Goal: Task Accomplishment & Management: Manage account settings

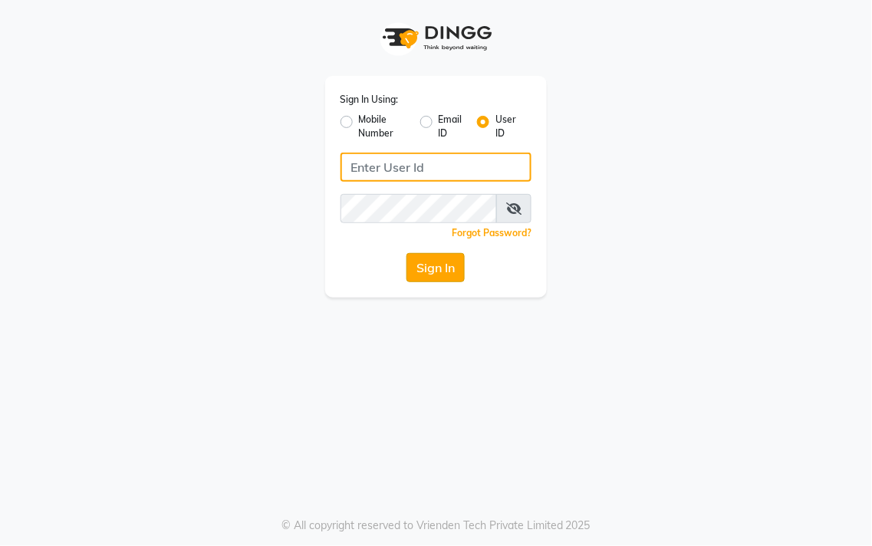
type input "salon360degree"
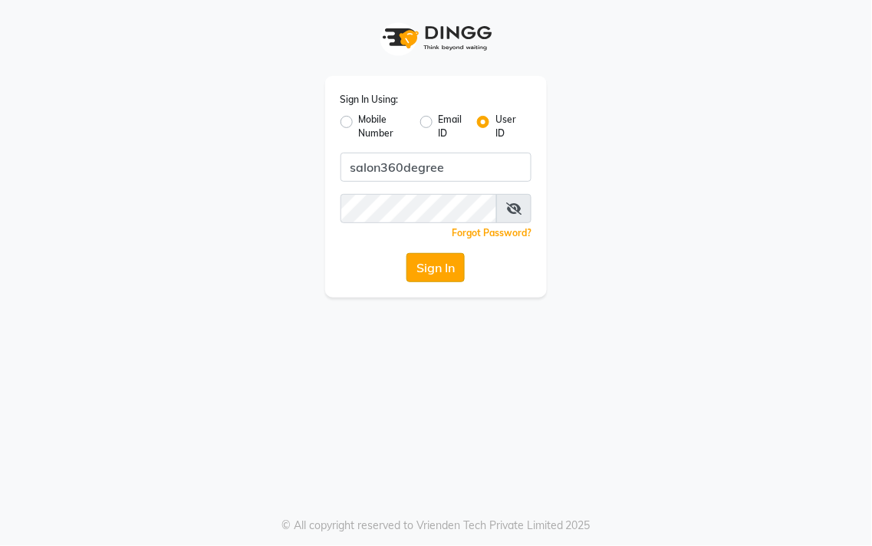
click at [435, 269] on button "Sign In" at bounding box center [435, 267] width 58 height 29
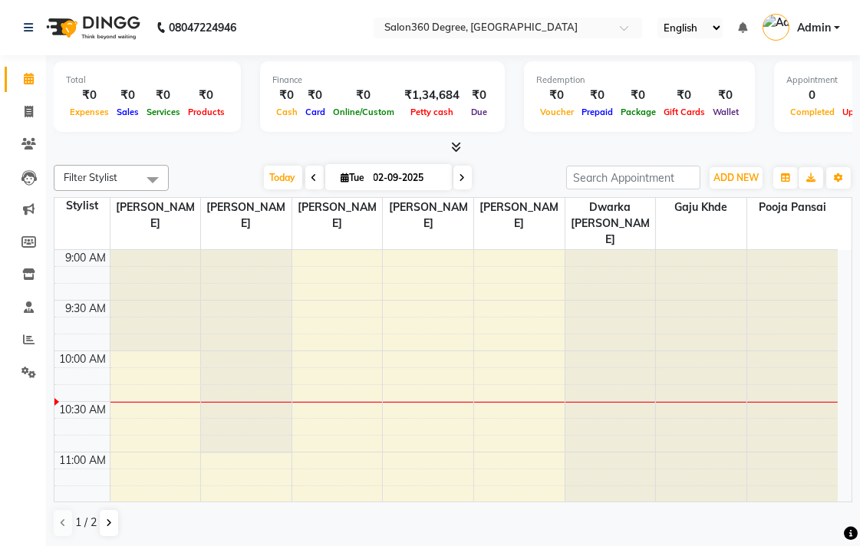
click at [17, 124] on li "Invoice" at bounding box center [23, 112] width 46 height 33
click at [25, 116] on icon at bounding box center [29, 112] width 8 height 12
select select "5215"
select select "service"
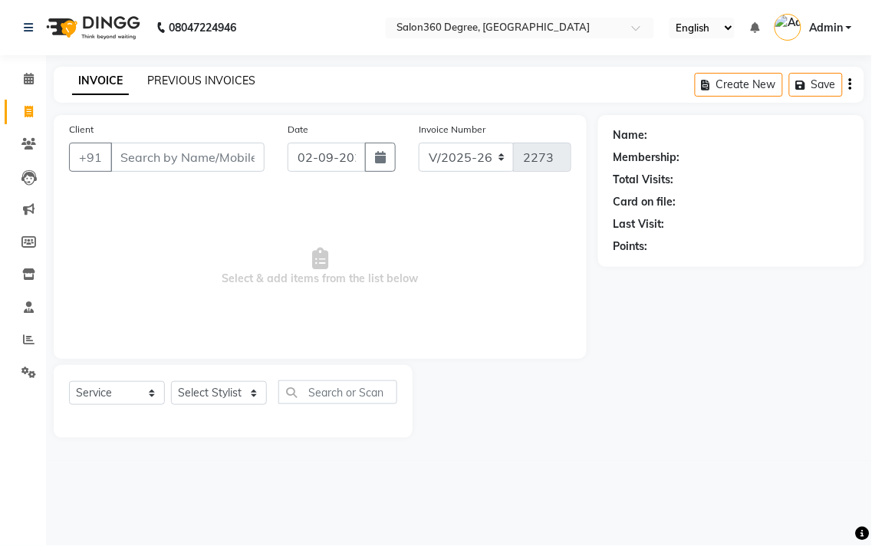
click at [209, 81] on link "PREVIOUS INVOICES" at bounding box center [201, 81] width 108 height 14
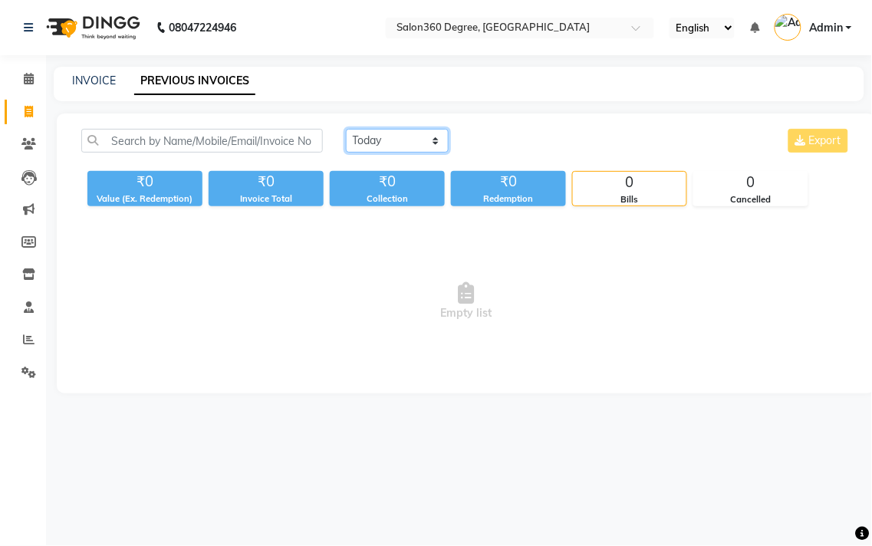
click at [369, 144] on select "[DATE] [DATE] Custom Range" at bounding box center [397, 141] width 103 height 24
select select "[DATE]"
click at [346, 129] on select "[DATE] [DATE] Custom Range" at bounding box center [397, 141] width 103 height 24
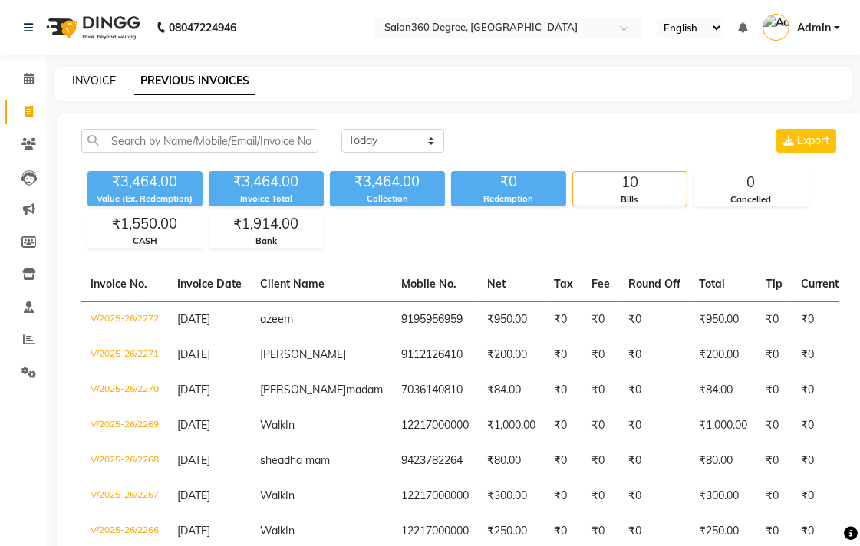
click at [97, 82] on link "INVOICE" at bounding box center [94, 81] width 44 height 14
select select "service"
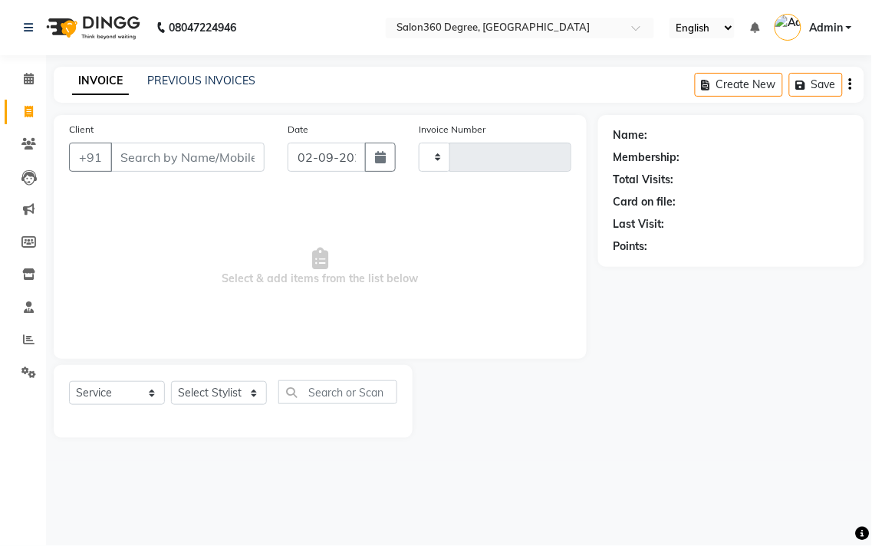
type input "2273"
select select "5215"
type input "m"
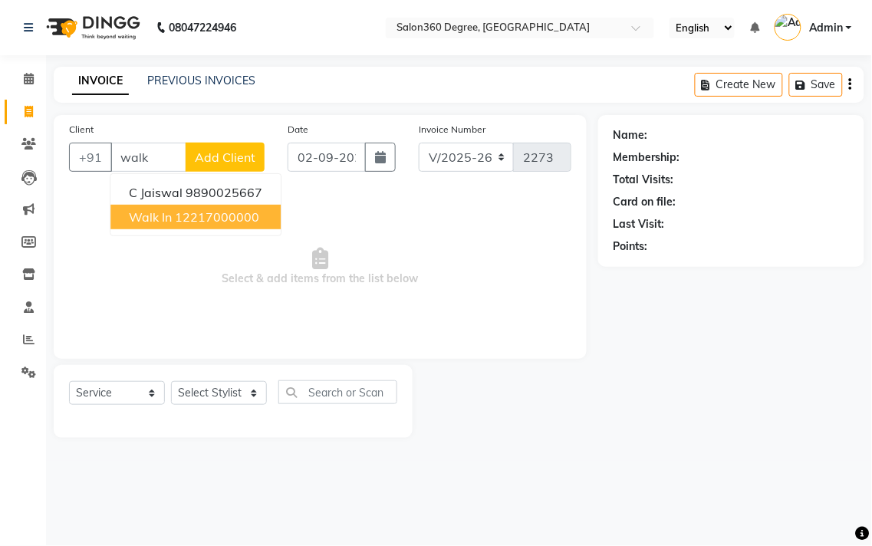
click at [212, 212] on ngb-highlight "12217000000" at bounding box center [217, 216] width 84 height 15
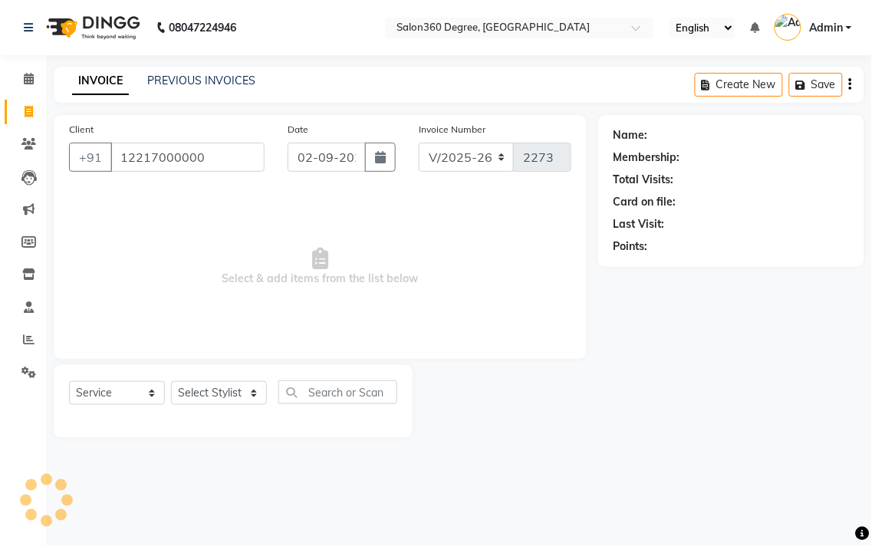
type input "12217000000"
select select "1: Object"
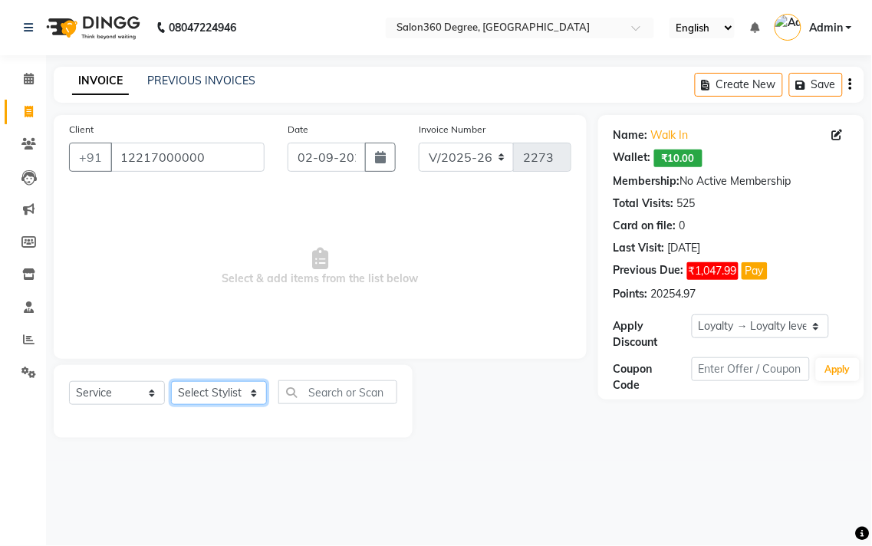
click at [226, 403] on select "Select Stylist Ankush Warpe Arati Garol dwarka panchal gaju khde Ganesh Harane …" at bounding box center [219, 393] width 96 height 24
select select "33524"
click at [171, 382] on select "Select Stylist Ankush Warpe Arati Garol dwarka panchal gaju khde Ganesh Harane …" at bounding box center [219, 393] width 96 height 24
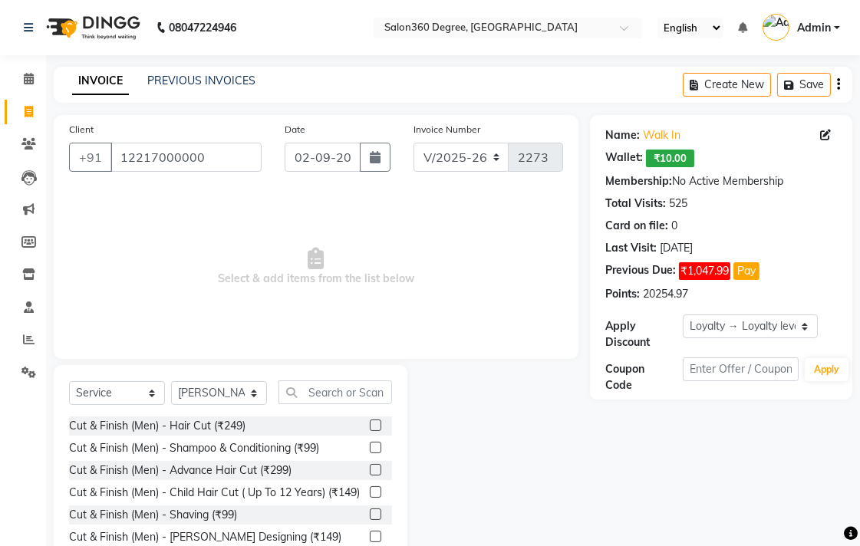
click at [370, 427] on label at bounding box center [376, 426] width 12 height 12
click at [370, 427] on input "checkbox" at bounding box center [375, 426] width 10 height 10
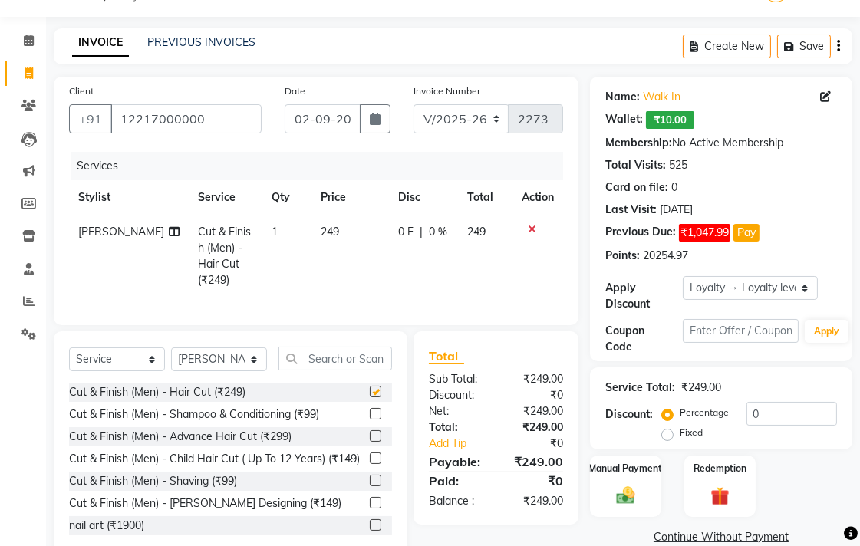
checkbox input "false"
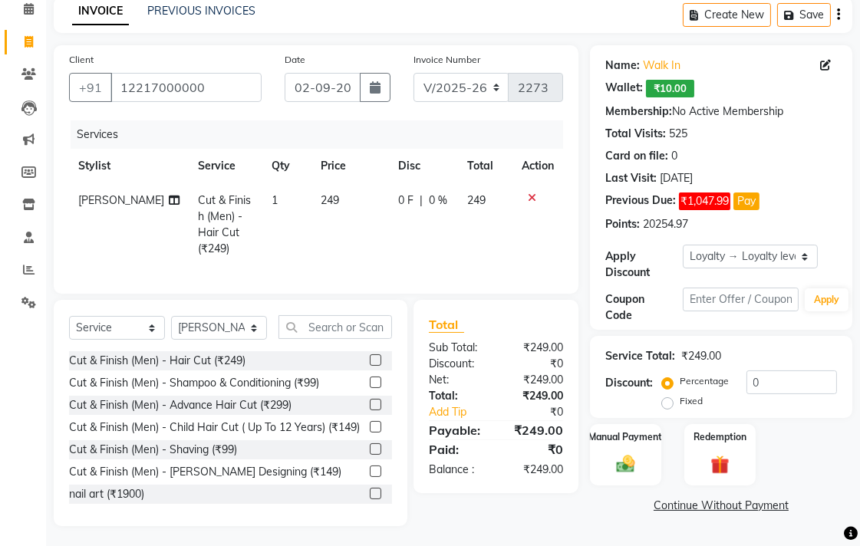
click at [370, 477] on label at bounding box center [376, 472] width 12 height 12
click at [370, 477] on input "checkbox" at bounding box center [375, 472] width 10 height 10
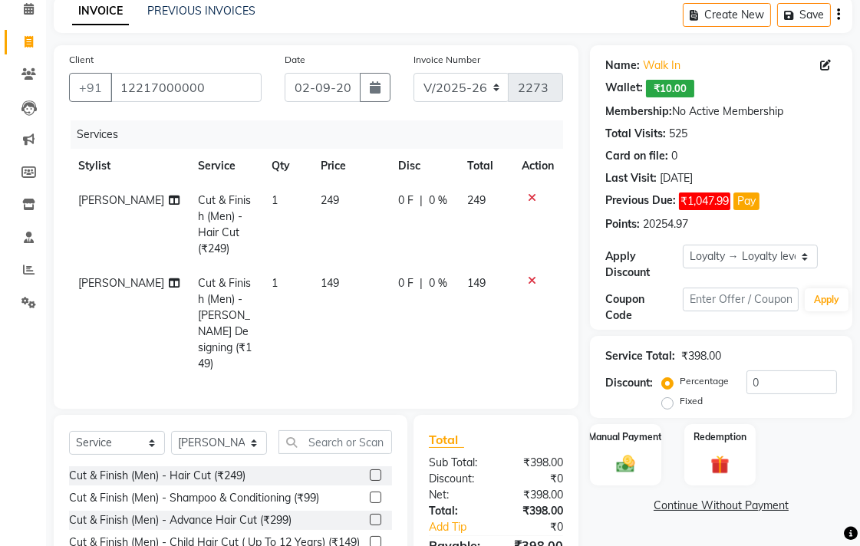
checkbox input "false"
click at [350, 207] on td "249" at bounding box center [349, 224] width 77 height 83
select select "33524"
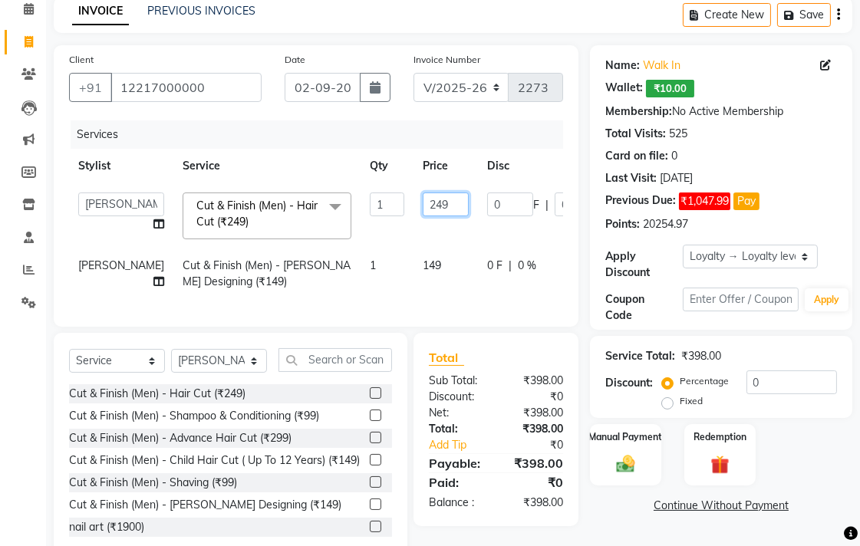
click at [423, 206] on input "249" at bounding box center [446, 205] width 46 height 24
type input "250"
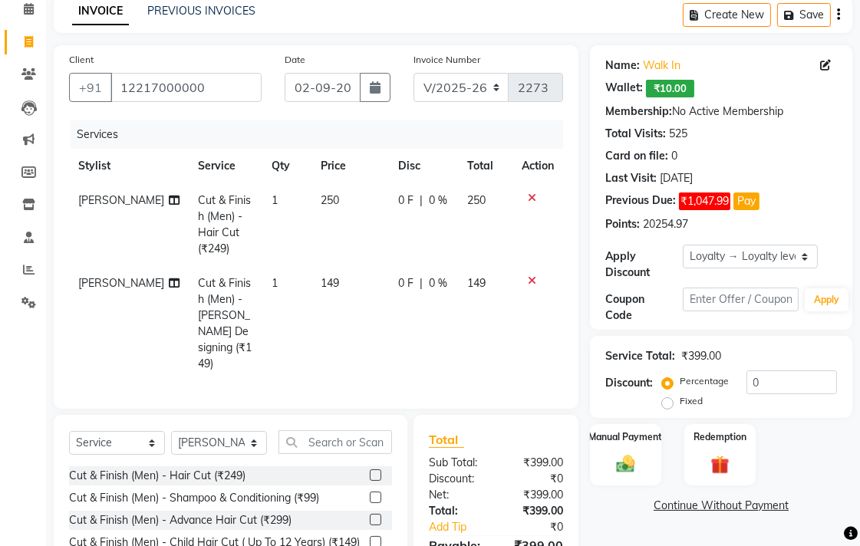
click at [380, 302] on div "Services Stylist Service Qty Price Disc Total Action Sachin Kale Cut & Finish (…" at bounding box center [316, 256] width 494 height 273
drag, startPoint x: 343, startPoint y: 302, endPoint x: 354, endPoint y: 298, distance: 12.4
click at [342, 302] on td "149" at bounding box center [349, 323] width 77 height 115
select select "33524"
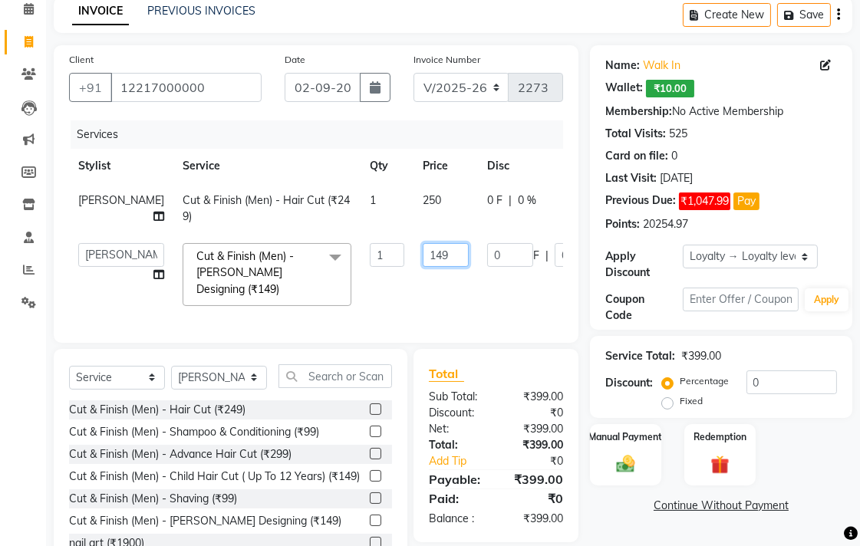
click at [423, 255] on input "149" at bounding box center [446, 255] width 46 height 24
type input "150"
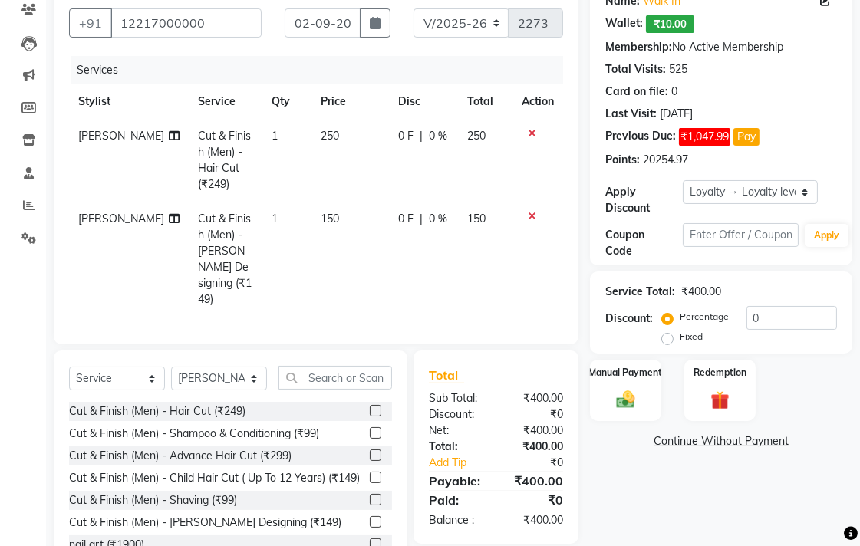
click at [588, 492] on div "Total Sub Total: ₹400.00 Discount: ₹0 Net: ₹400.00 Total: ₹400.00 Add Tip ₹0 Pa…" at bounding box center [498, 463] width 183 height 226
click at [373, 20] on icon "button" at bounding box center [375, 23] width 11 height 12
select select "9"
select select "2025"
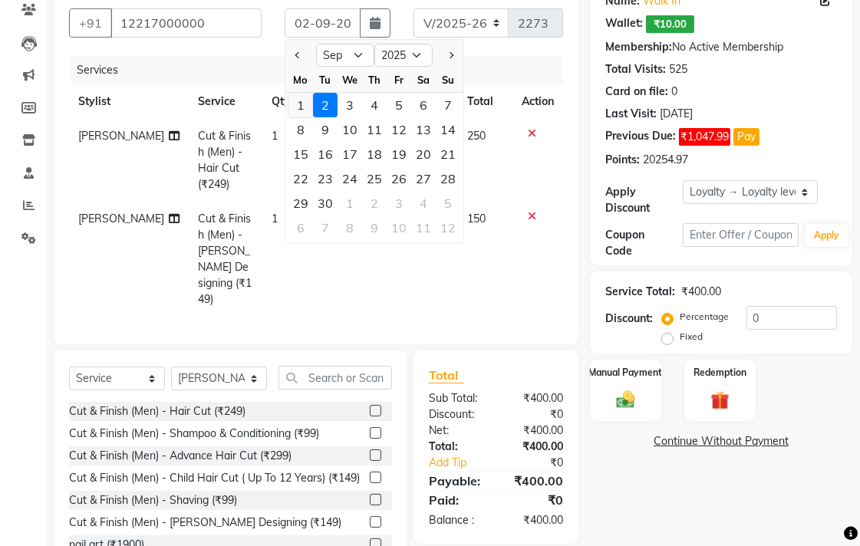
click at [303, 107] on div "1" at bounding box center [300, 105] width 25 height 25
type input "[DATE]"
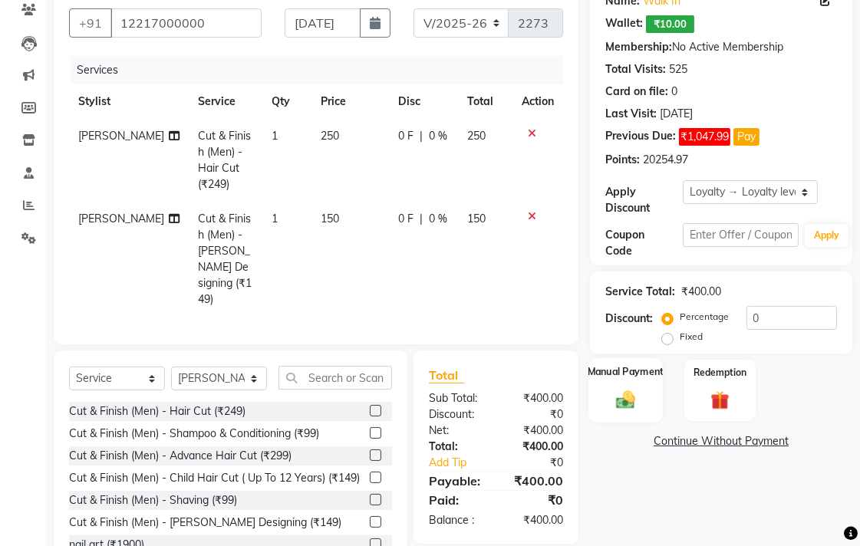
click at [627, 380] on div "Manual Payment" at bounding box center [625, 390] width 74 height 64
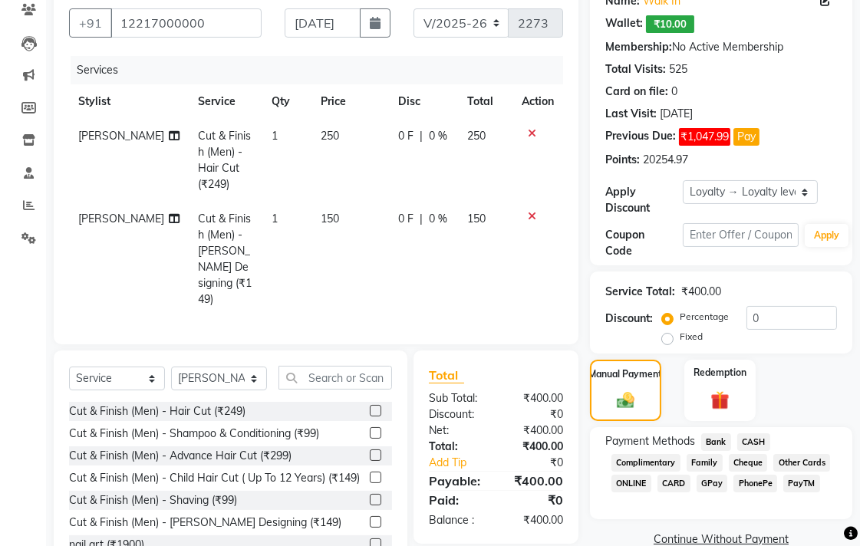
click at [762, 439] on span "CASH" at bounding box center [753, 442] width 33 height 18
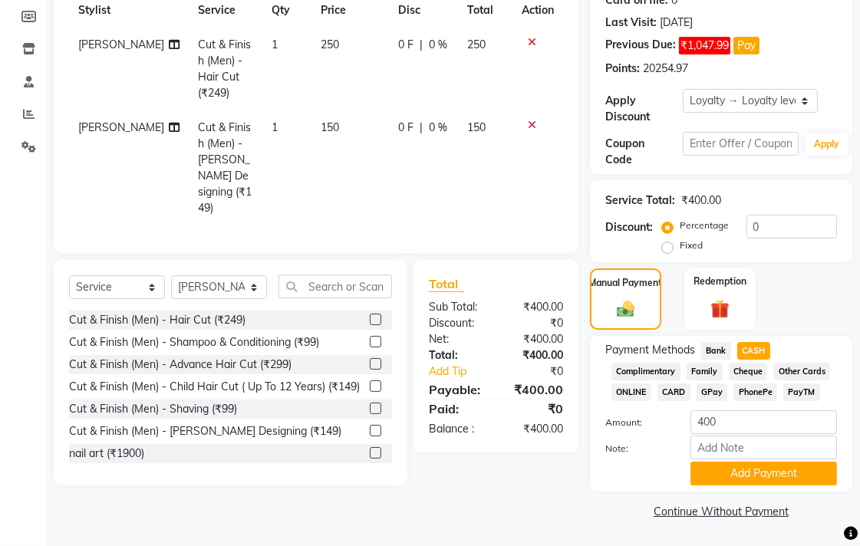
scroll to position [226, 0]
click at [727, 465] on button "Add Payment" at bounding box center [763, 474] width 146 height 24
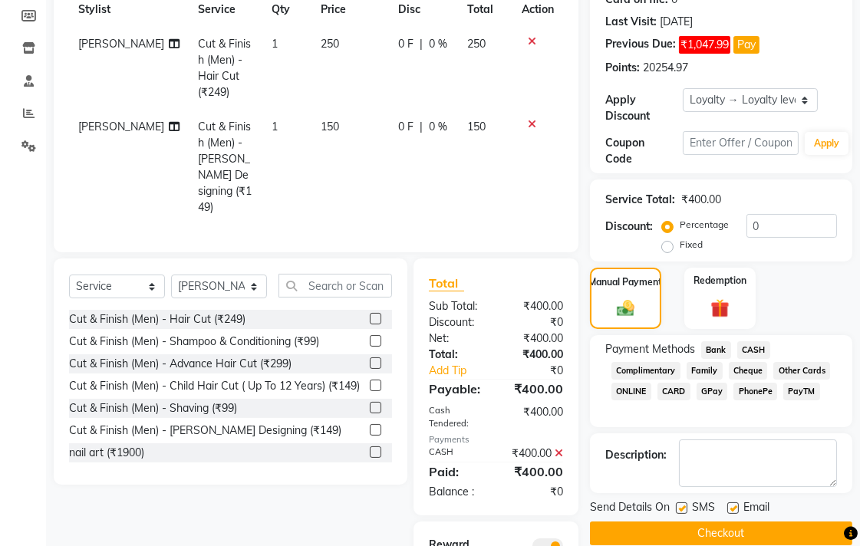
click at [673, 542] on button "Checkout" at bounding box center [721, 534] width 262 height 24
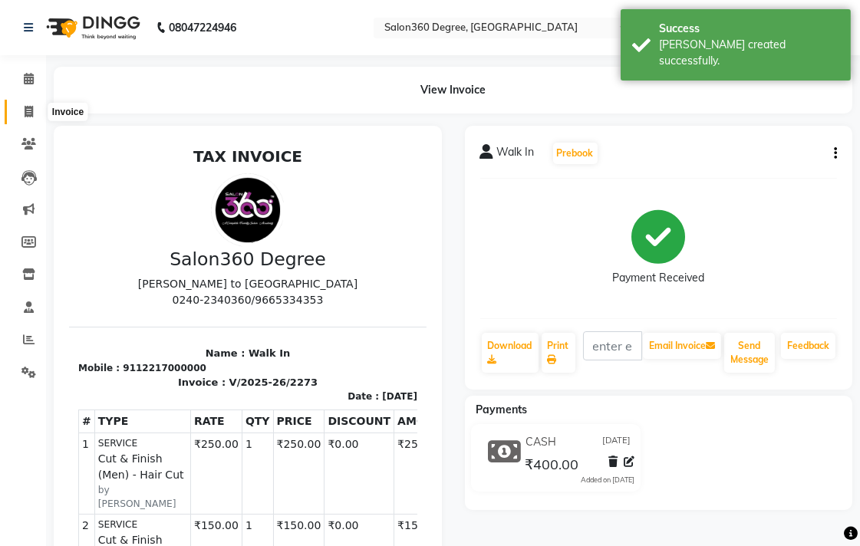
drag, startPoint x: 36, startPoint y: 108, endPoint x: 84, endPoint y: 107, distance: 48.3
click at [36, 106] on span at bounding box center [28, 113] width 27 height 18
select select "5215"
select select "service"
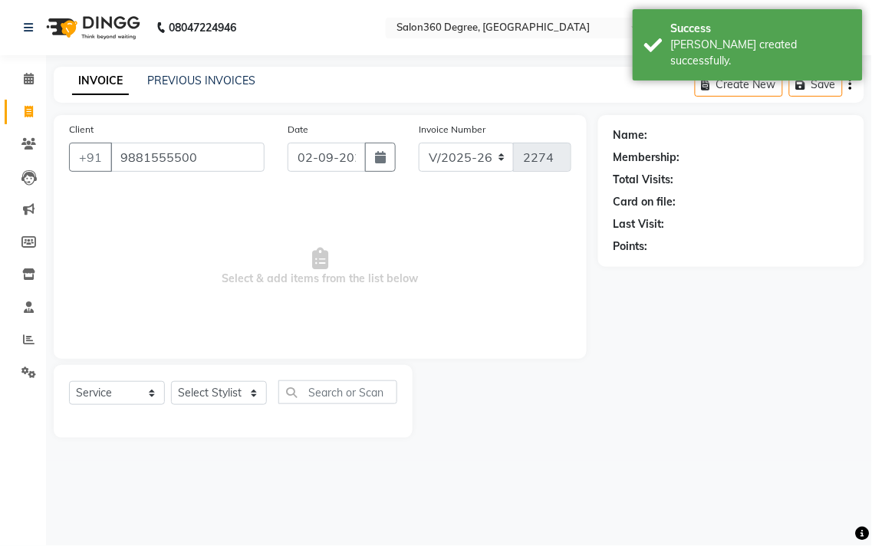
type input "9881555500"
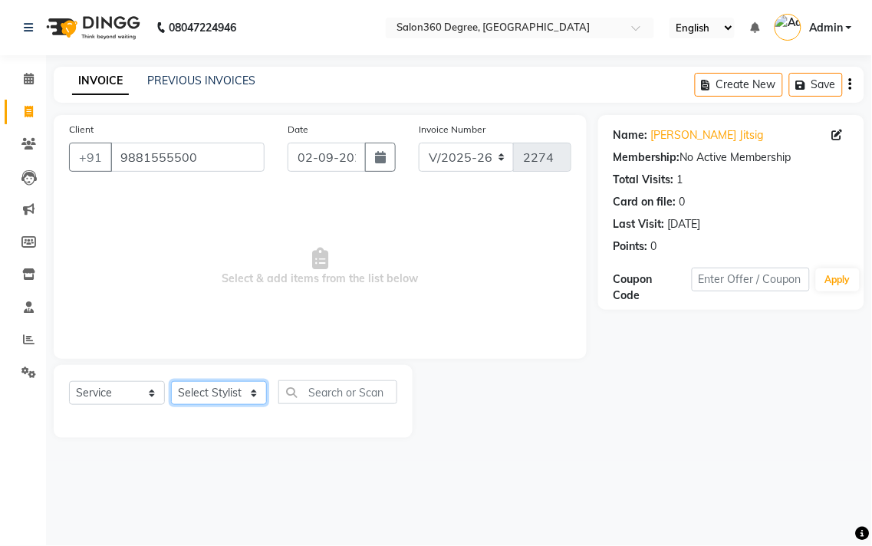
drag, startPoint x: 226, startPoint y: 392, endPoint x: 226, endPoint y: 381, distance: 10.7
click at [226, 392] on select "Select Stylist Ankush Warpe Arati Garol dwarka panchal gaju khde Ganesh Harane …" at bounding box center [219, 393] width 96 height 24
select select "81024"
click at [171, 382] on select "Select Stylist Ankush Warpe Arati Garol dwarka panchal gaju khde Ganesh Harane …" at bounding box center [219, 393] width 96 height 24
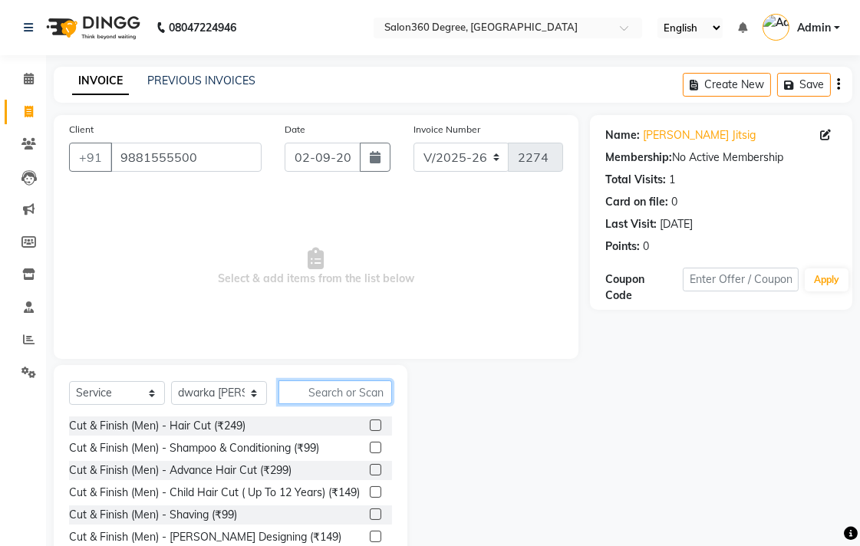
click at [308, 391] on input "text" at bounding box center [335, 392] width 114 height 24
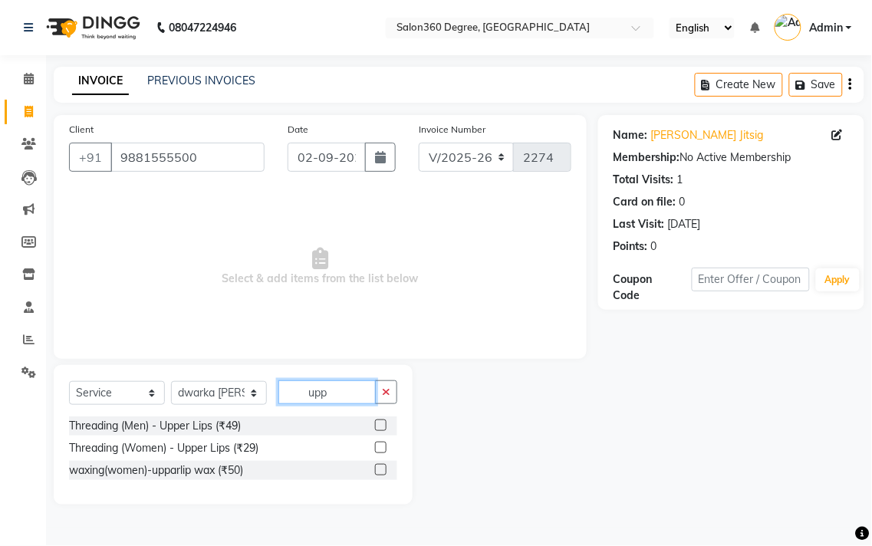
type input "upp"
click at [380, 449] on label at bounding box center [381, 448] width 12 height 12
click at [380, 449] on input "checkbox" at bounding box center [380, 448] width 10 height 10
checkbox input "true"
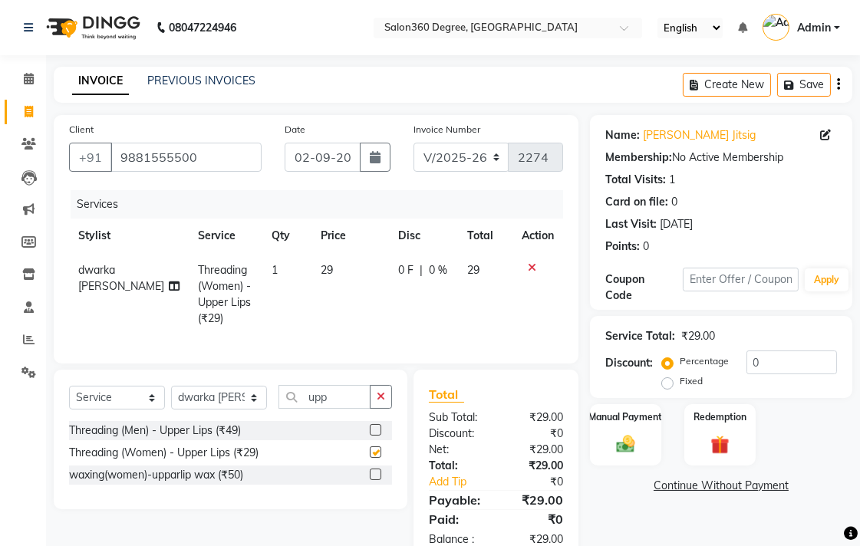
drag, startPoint x: 347, startPoint y: 325, endPoint x: 354, endPoint y: 308, distance: 18.2
click at [350, 314] on td "29" at bounding box center [349, 294] width 77 height 83
select select "81024"
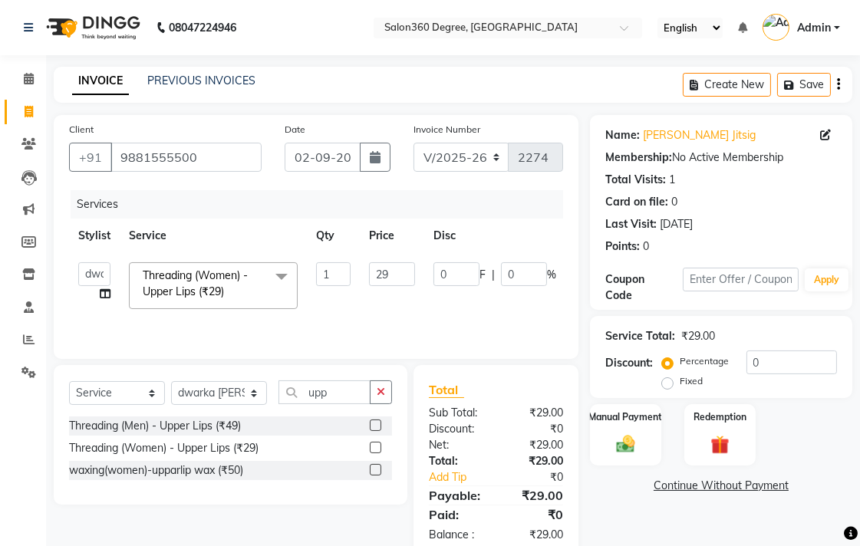
checkbox input "false"
click at [397, 282] on input "29" at bounding box center [392, 274] width 46 height 24
type input "2"
type input "30"
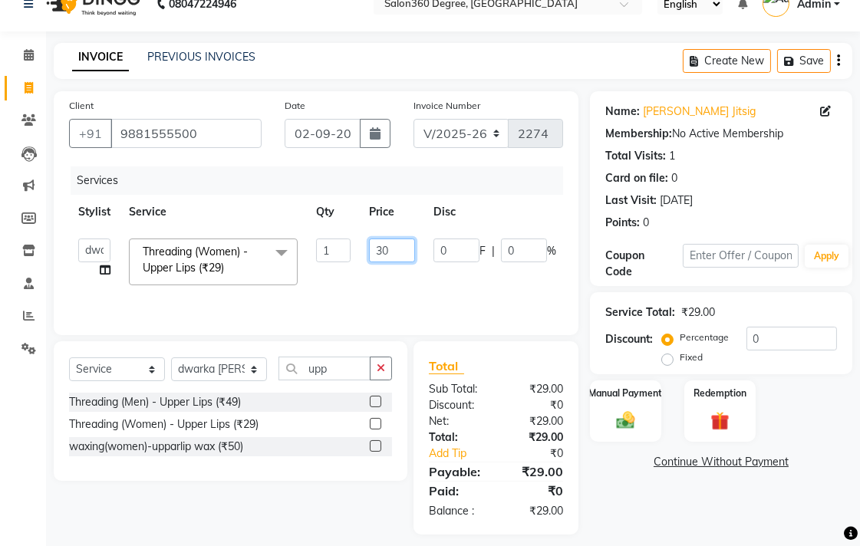
scroll to position [35, 0]
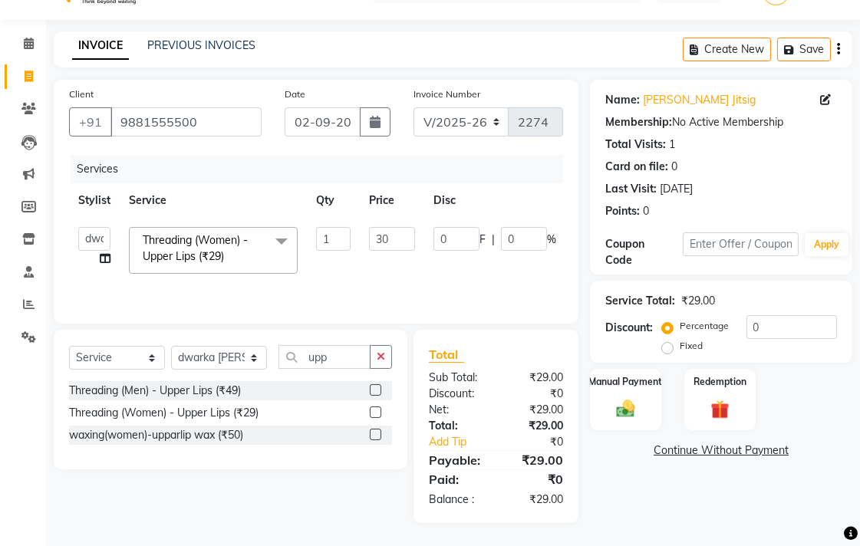
click at [619, 501] on div "Name: Chauhana Jitsig Membership: No Active Membership Total Visits: 1 Card on …" at bounding box center [727, 301] width 274 height 443
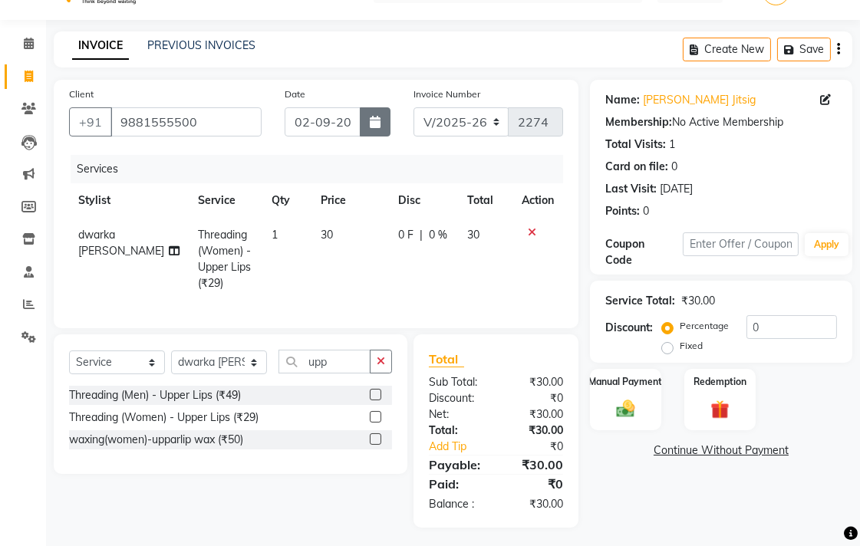
click at [377, 124] on icon "button" at bounding box center [375, 122] width 11 height 12
select select "9"
select select "2025"
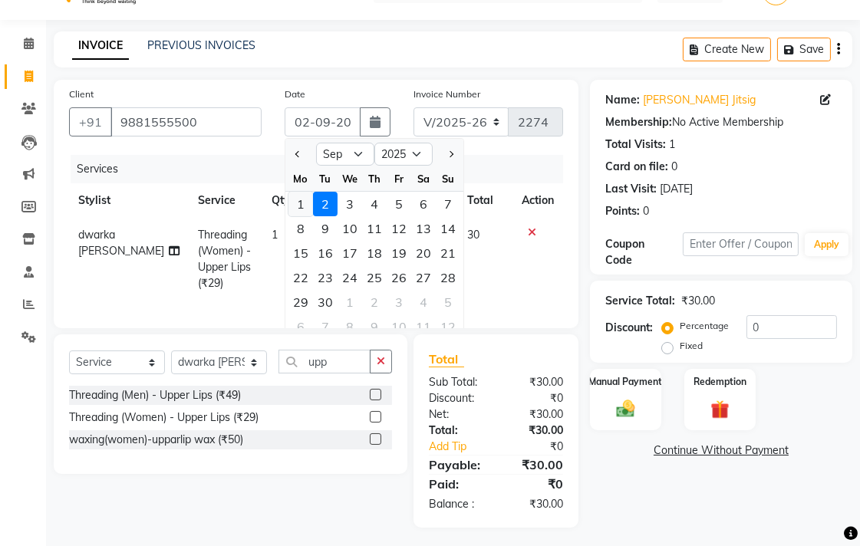
drag, startPoint x: 298, startPoint y: 198, endPoint x: 331, endPoint y: 302, distance: 109.6
click at [299, 198] on div "1" at bounding box center [300, 204] width 25 height 25
type input "[DATE]"
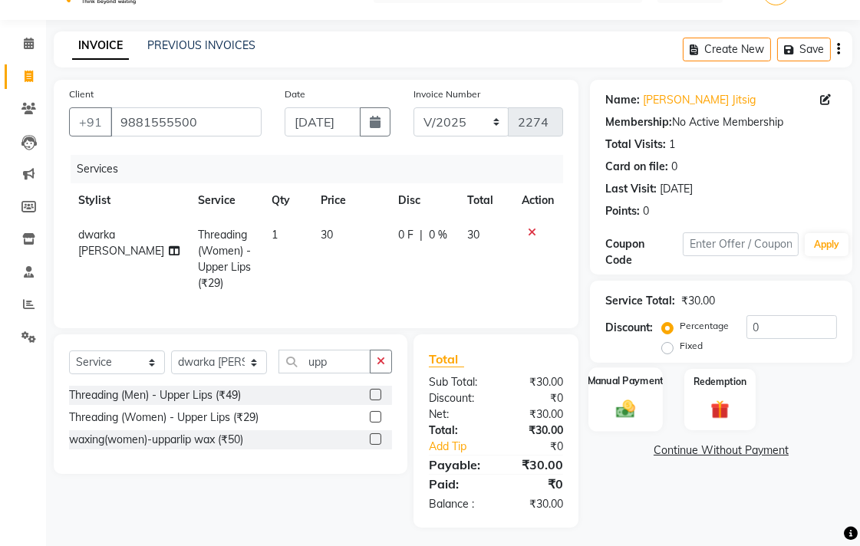
click at [624, 373] on label "Manual Payment" at bounding box center [625, 380] width 77 height 15
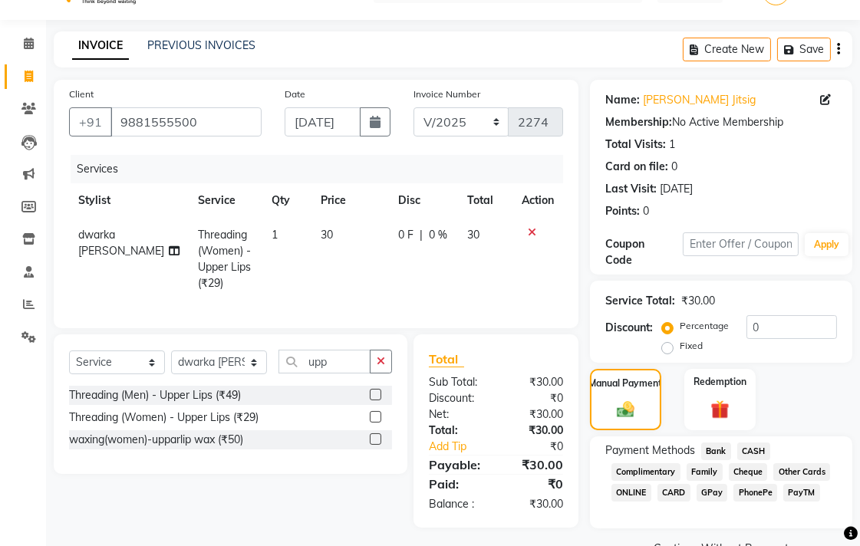
click at [716, 433] on div "Name: Chauhana Jitsig Membership: No Active Membership Total Visits: 1 Card on …" at bounding box center [727, 320] width 274 height 480
click at [714, 446] on span "Bank" at bounding box center [716, 452] width 30 height 18
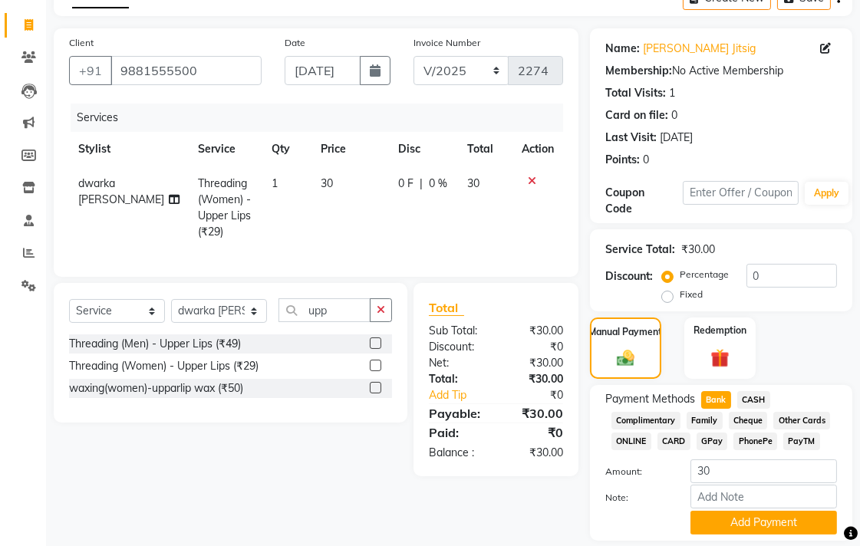
scroll to position [136, 0]
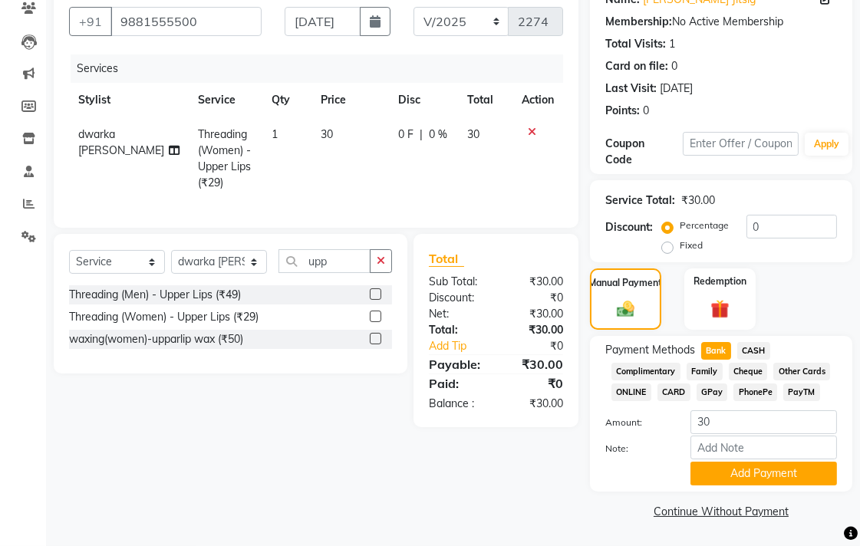
click at [714, 476] on button "Add Payment" at bounding box center [763, 474] width 146 height 24
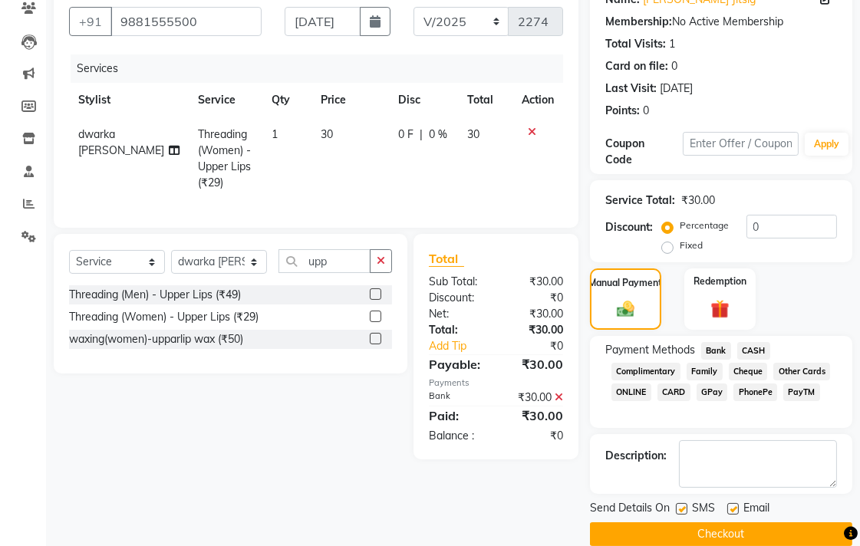
click at [680, 510] on label at bounding box center [682, 509] width 12 height 12
click at [680, 510] on input "checkbox" at bounding box center [681, 510] width 10 height 10
checkbox input "false"
click at [731, 504] on label at bounding box center [733, 509] width 12 height 12
click at [731, 505] on input "checkbox" at bounding box center [732, 510] width 10 height 10
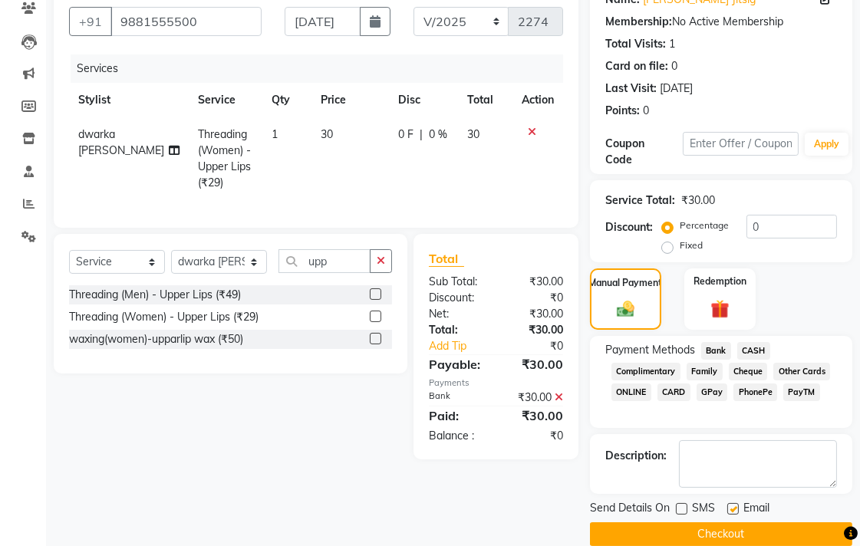
checkbox input "false"
click at [719, 522] on button "Checkout" at bounding box center [721, 534] width 262 height 24
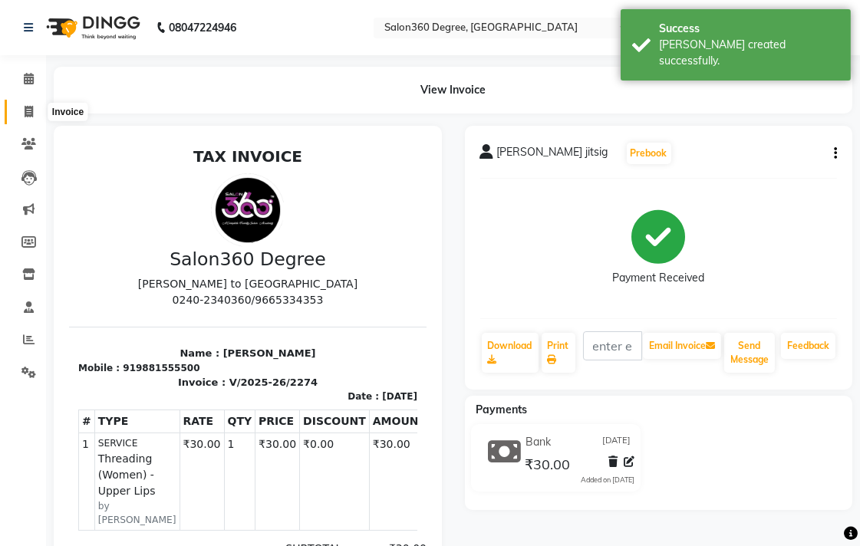
click at [31, 106] on icon at bounding box center [29, 112] width 8 height 12
select select "service"
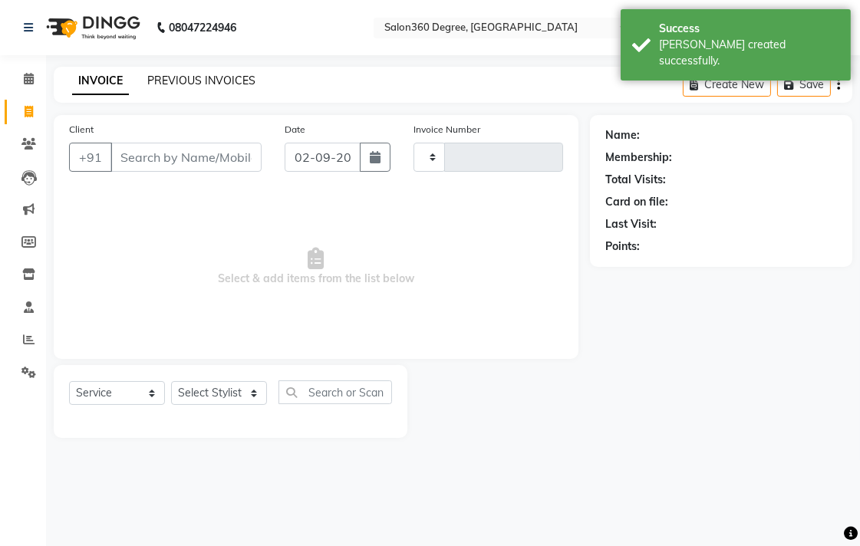
type input "2275"
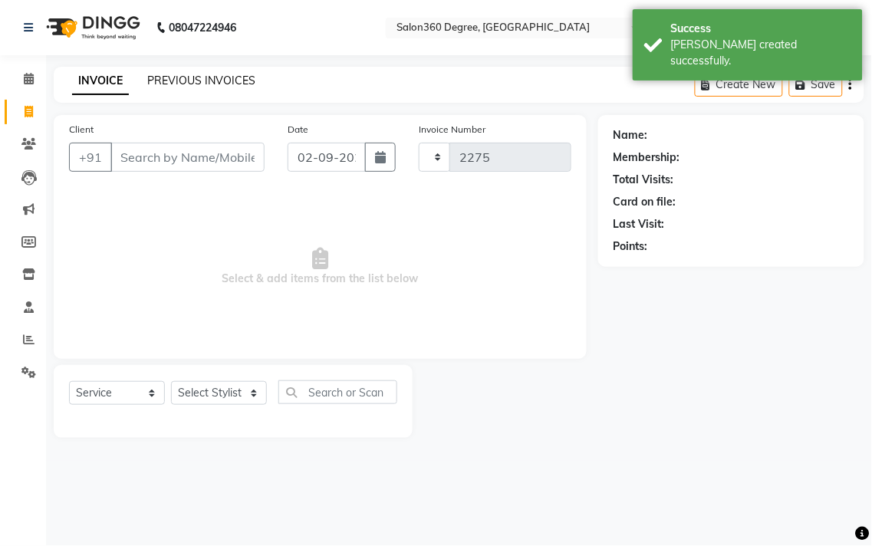
select select "5215"
click at [166, 77] on link "PREVIOUS INVOICES" at bounding box center [201, 81] width 108 height 14
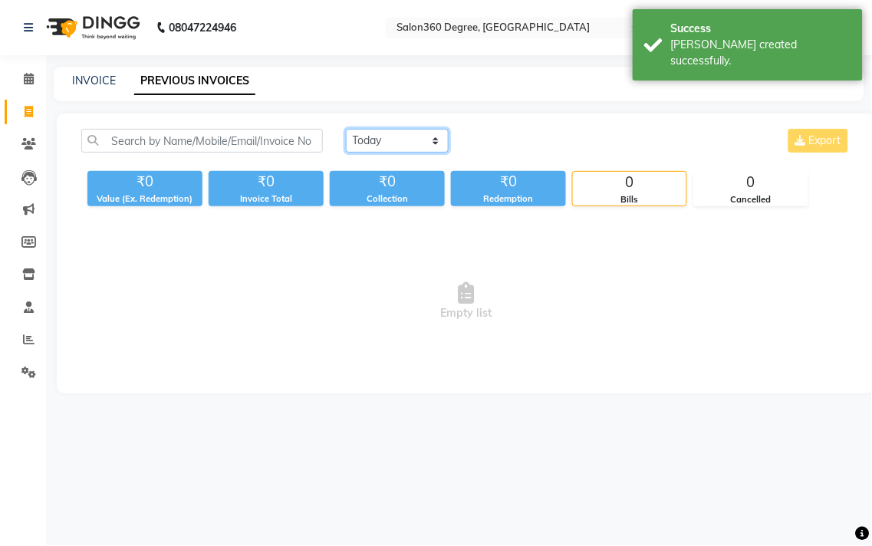
click at [374, 148] on select "[DATE] [DATE] Custom Range" at bounding box center [397, 141] width 103 height 24
select select "[DATE]"
click at [346, 129] on select "[DATE] [DATE] Custom Range" at bounding box center [397, 141] width 103 height 24
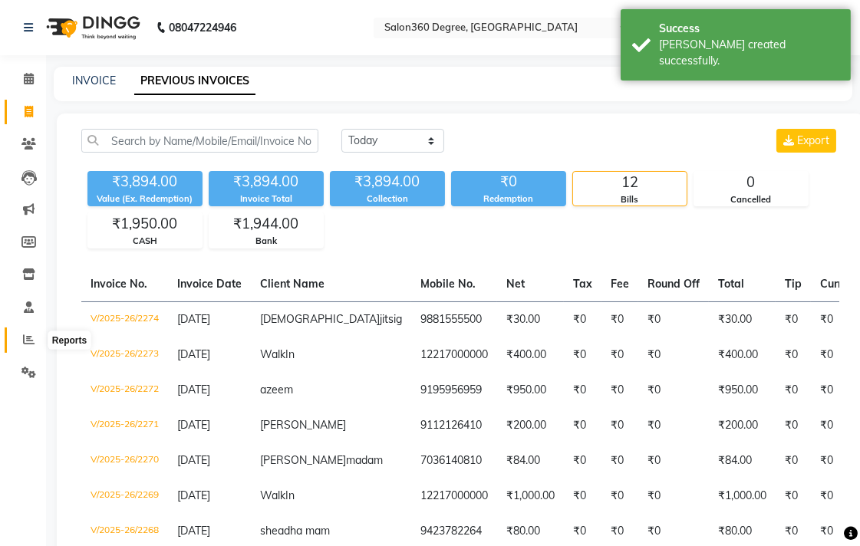
click at [31, 340] on icon at bounding box center [29, 340] width 12 height 12
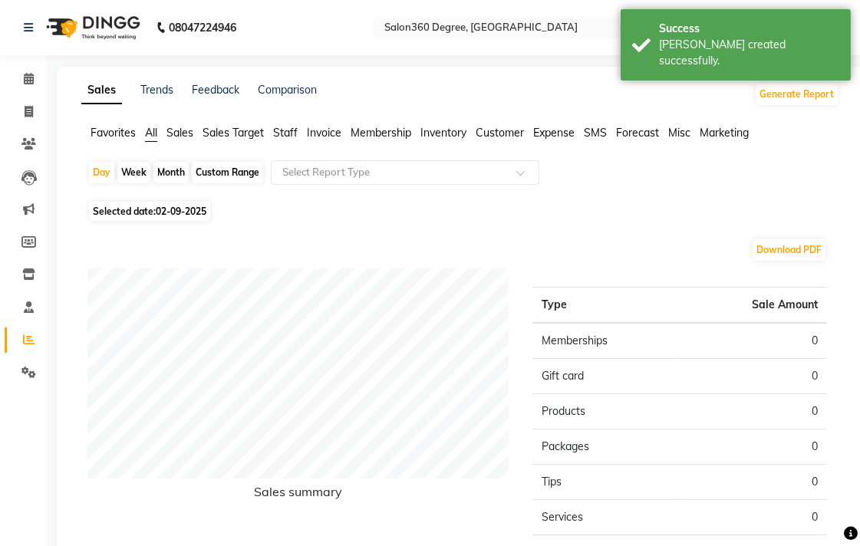
click at [141, 203] on span "Selected date: 02-09-2025" at bounding box center [149, 211] width 121 height 19
select select "9"
select select "2025"
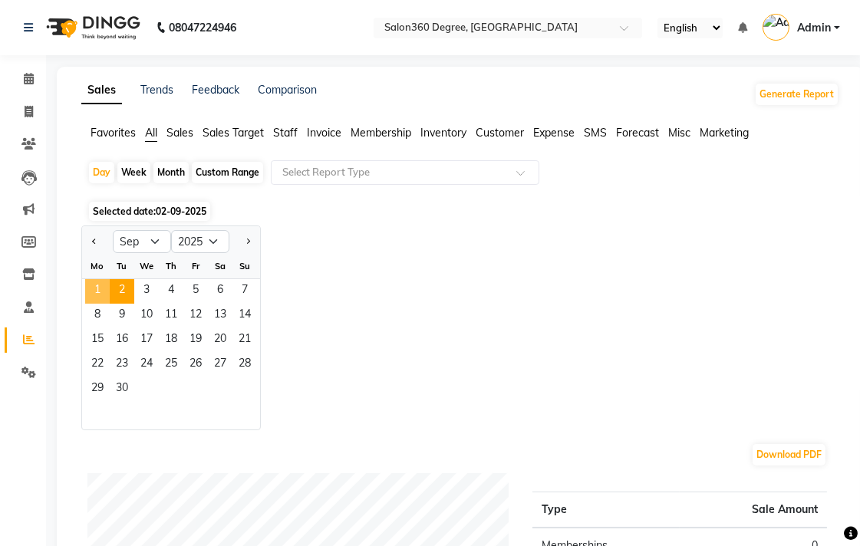
click at [103, 285] on span "1" at bounding box center [97, 291] width 25 height 25
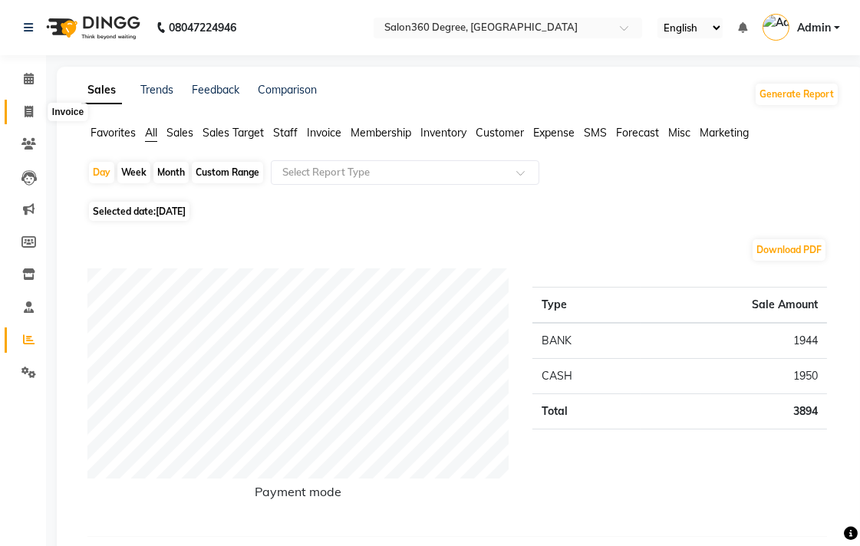
click at [35, 119] on span at bounding box center [28, 113] width 27 height 18
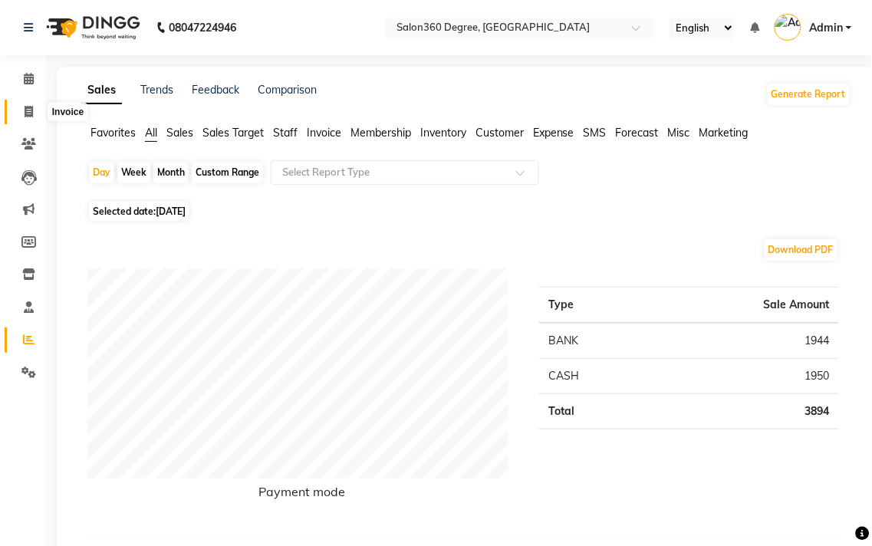
select select "service"
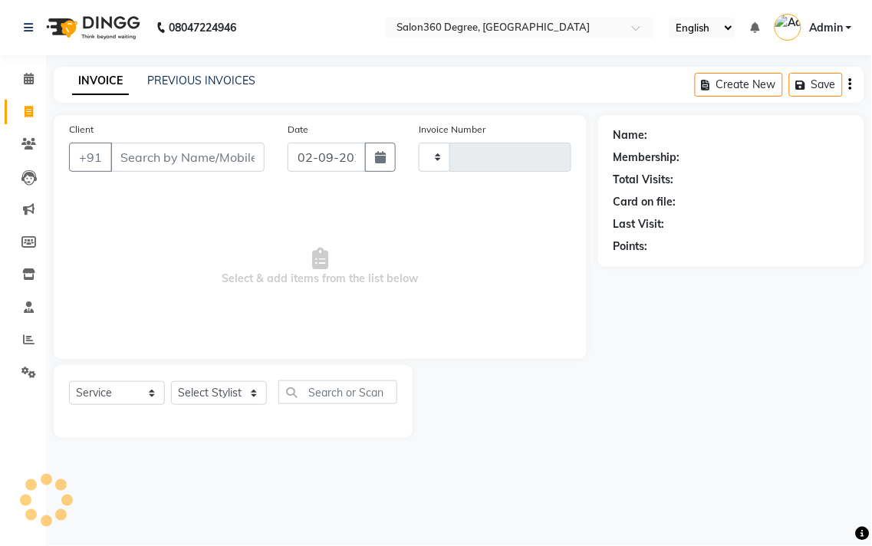
type input "2275"
select select "5215"
click at [180, 79] on link "PREVIOUS INVOICES" at bounding box center [201, 81] width 108 height 14
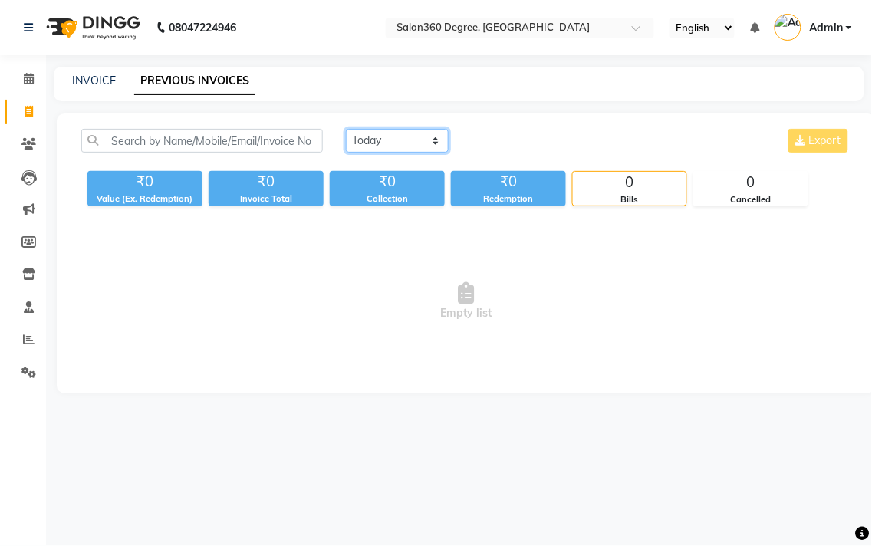
drag, startPoint x: 374, startPoint y: 130, endPoint x: 374, endPoint y: 141, distance: 10.7
click at [376, 131] on select "[DATE] [DATE] Custom Range" at bounding box center [397, 141] width 103 height 24
select select "[DATE]"
click at [346, 129] on select "[DATE] [DATE] Custom Range" at bounding box center [397, 141] width 103 height 24
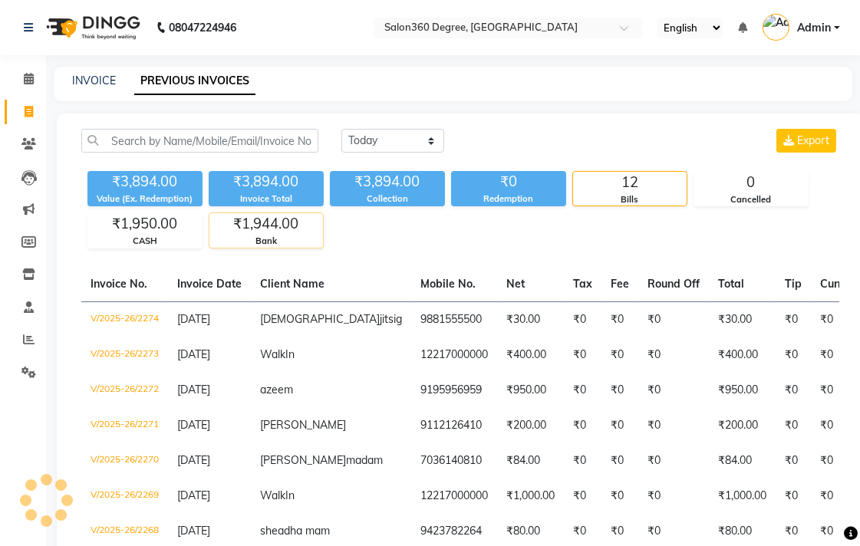
click at [262, 220] on div "₹1,944.00" at bounding box center [266, 223] width 114 height 21
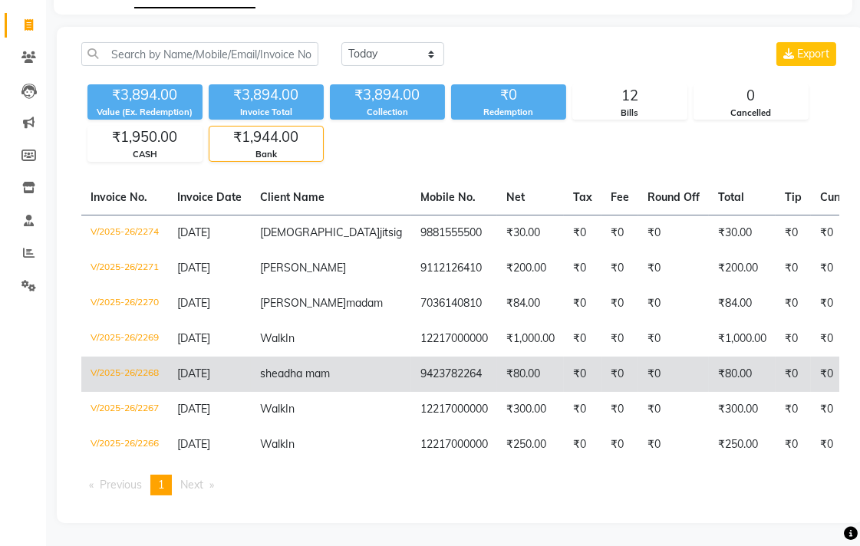
scroll to position [160, 0]
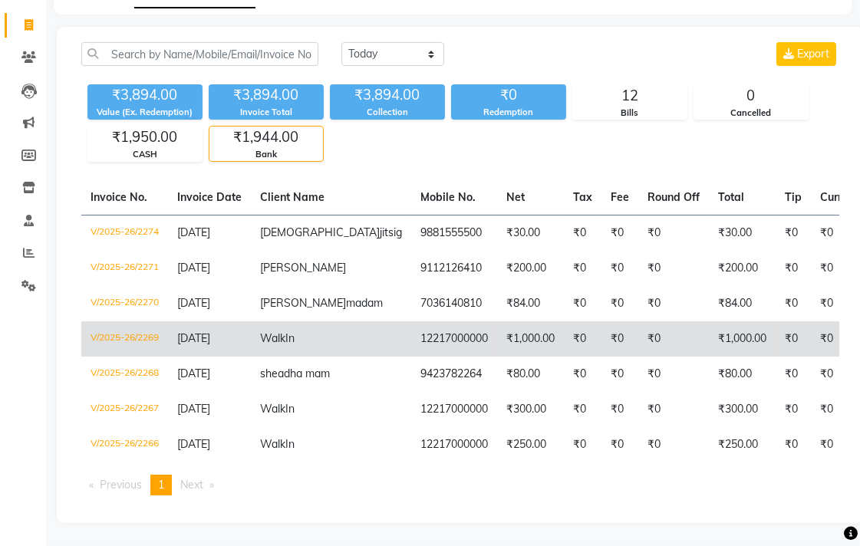
click at [140, 321] on td "V/2025-26/2269" at bounding box center [124, 338] width 87 height 35
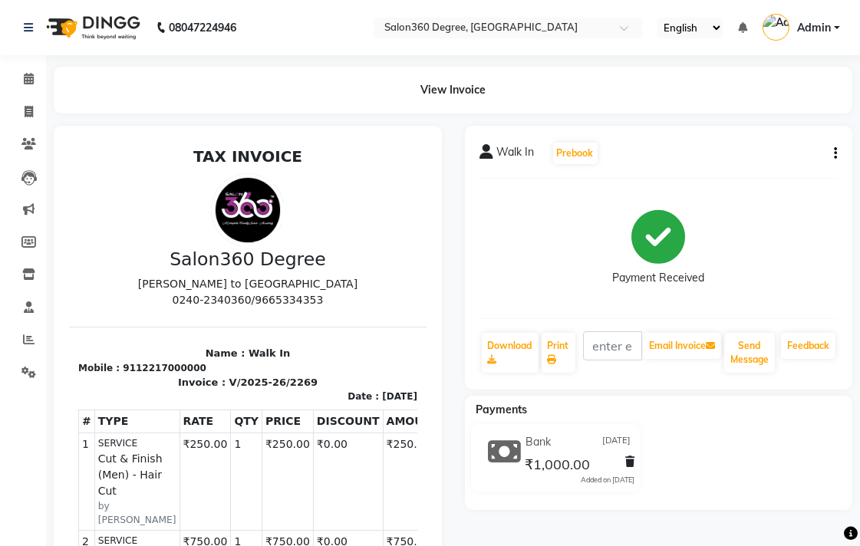
click at [836, 153] on icon "button" at bounding box center [835, 153] width 3 height 1
click at [758, 167] on div "Edit Invoice" at bounding box center [758, 172] width 105 height 19
select select "service"
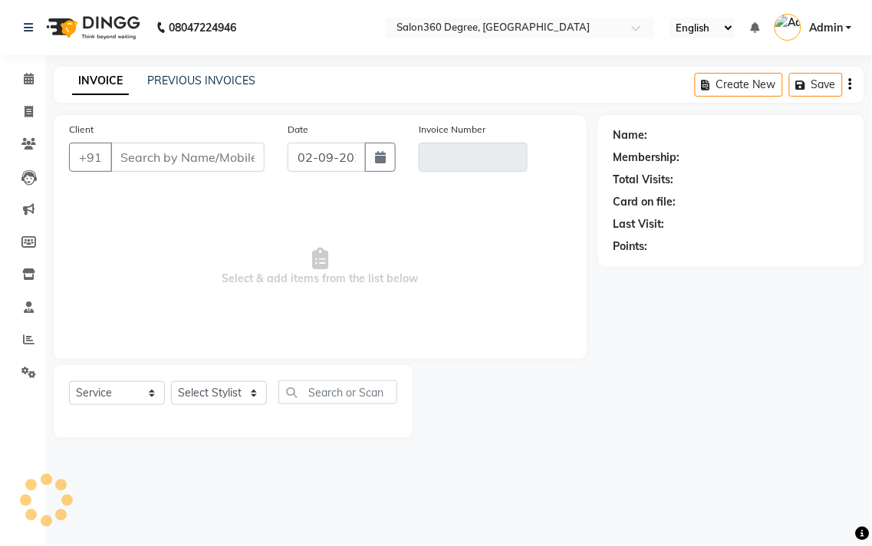
type input "12217000000"
type input "V/2025-26/2269"
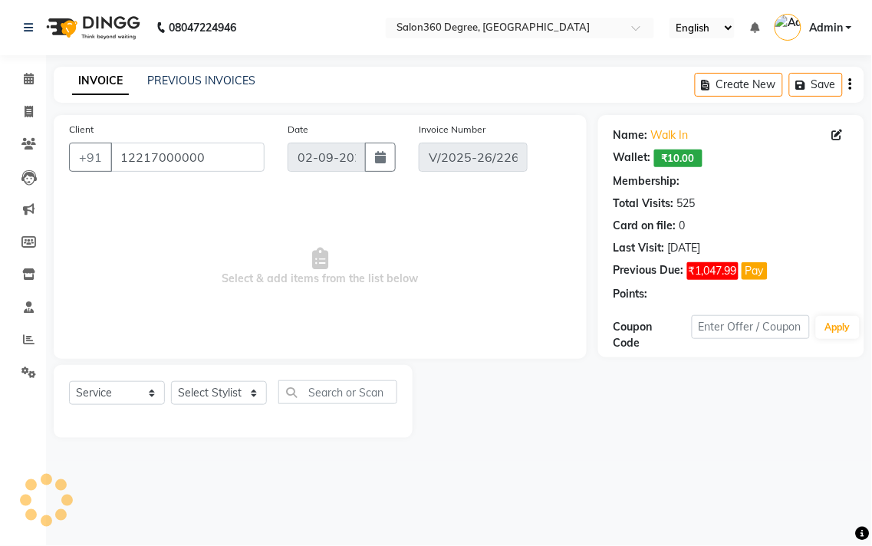
type input "[DATE]"
select select "select"
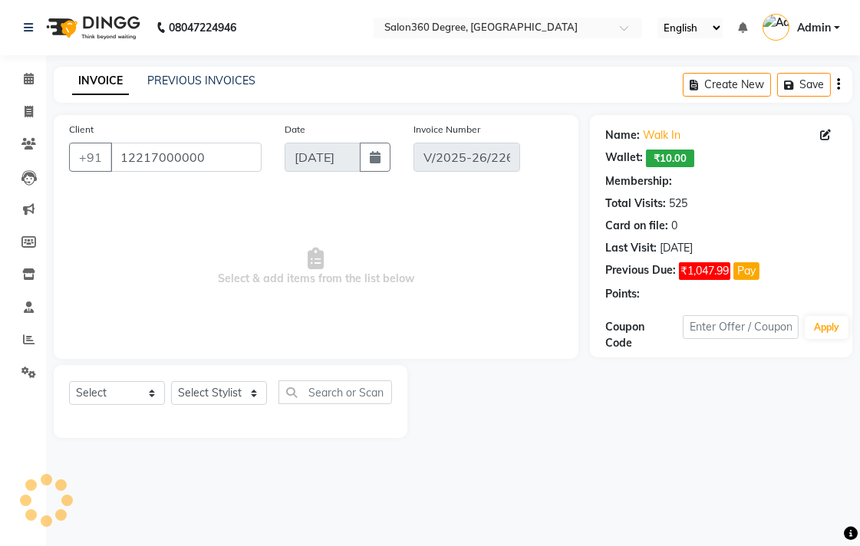
select select "1: Object"
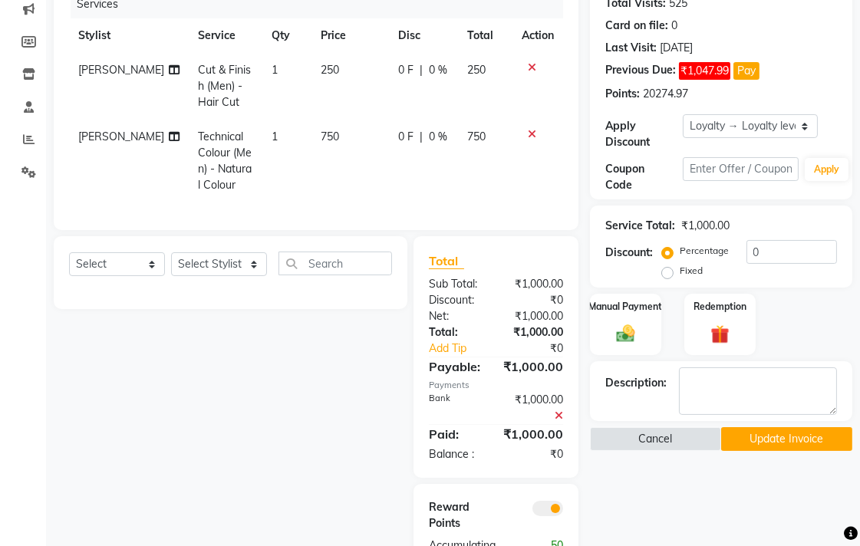
scroll to position [170, 0]
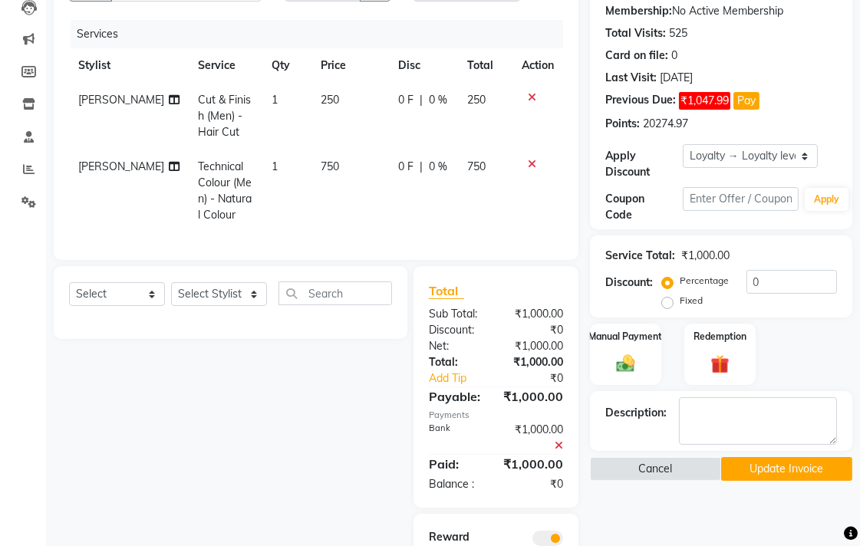
click at [339, 198] on td "750" at bounding box center [349, 191] width 77 height 83
select select "33518"
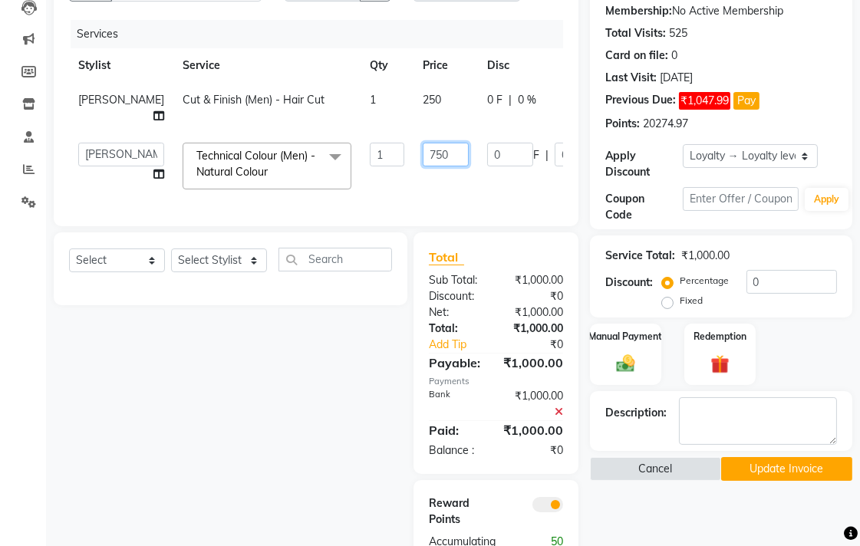
click at [423, 166] on input "750" at bounding box center [446, 155] width 46 height 24
type input "7"
type input "600"
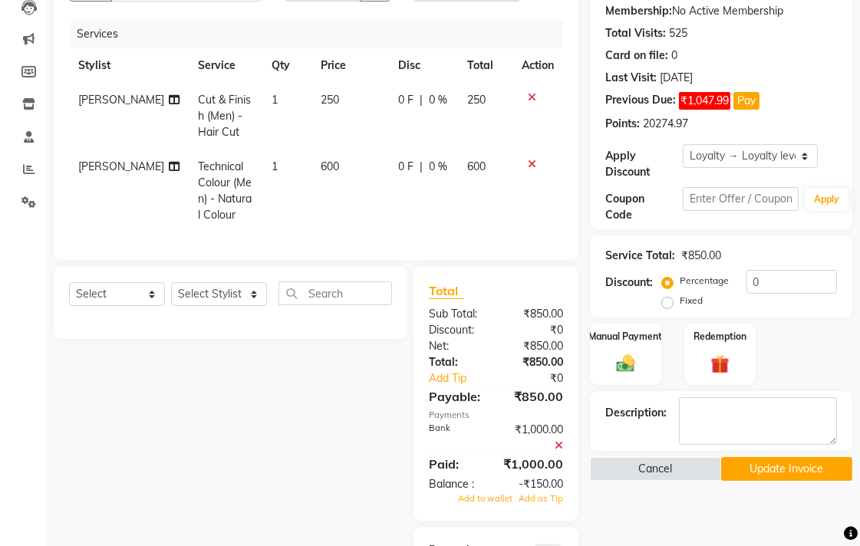
click at [318, 409] on div "Select Service Product Membership Package Voucher Prepaid Gift Card Select Styl…" at bounding box center [224, 455] width 365 height 378
drag, startPoint x: 345, startPoint y: 146, endPoint x: 361, endPoint y: 137, distance: 18.9
click at [349, 142] on td "250" at bounding box center [349, 116] width 77 height 67
select select "33518"
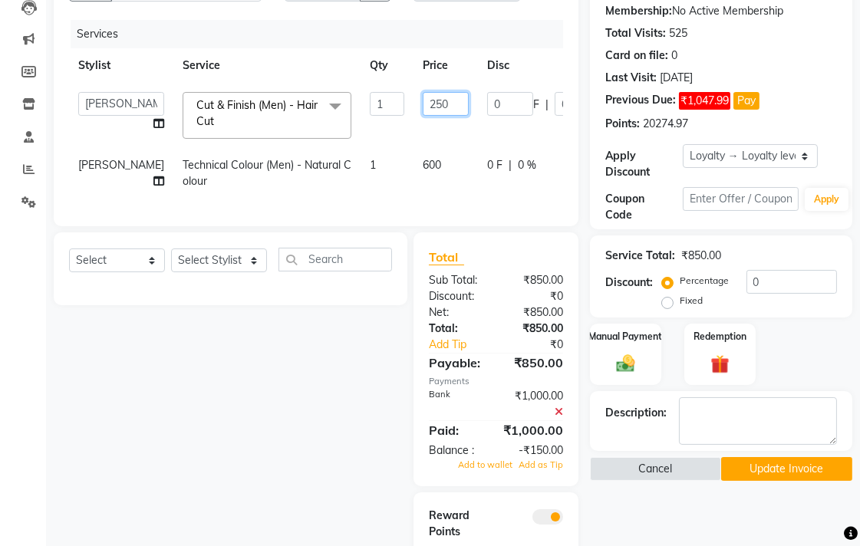
click at [423, 112] on input "250" at bounding box center [446, 104] width 46 height 24
type input "200"
drag, startPoint x: 322, startPoint y: 465, endPoint x: 403, endPoint y: 454, distance: 82.0
click at [323, 464] on div "Select Service Product Membership Package Voucher Prepaid Gift Card Select Styl…" at bounding box center [224, 421] width 365 height 378
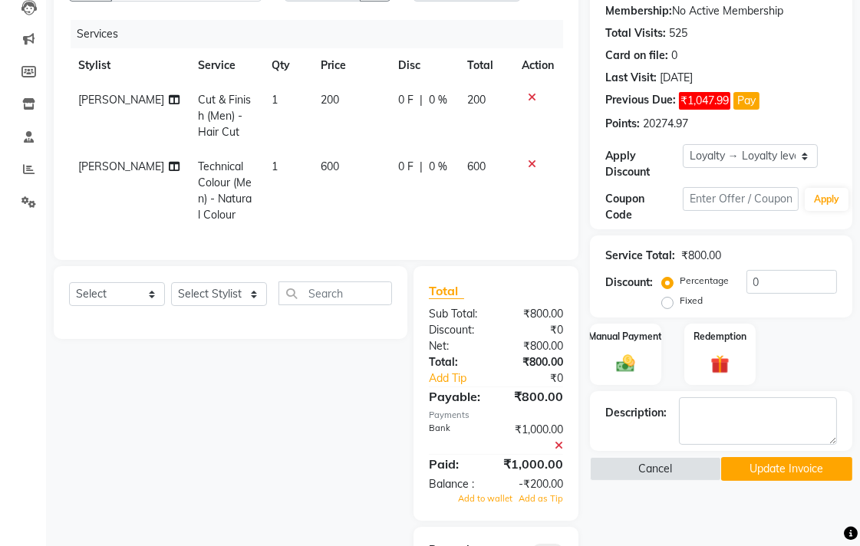
click at [555, 451] on icon at bounding box center [558, 445] width 8 height 11
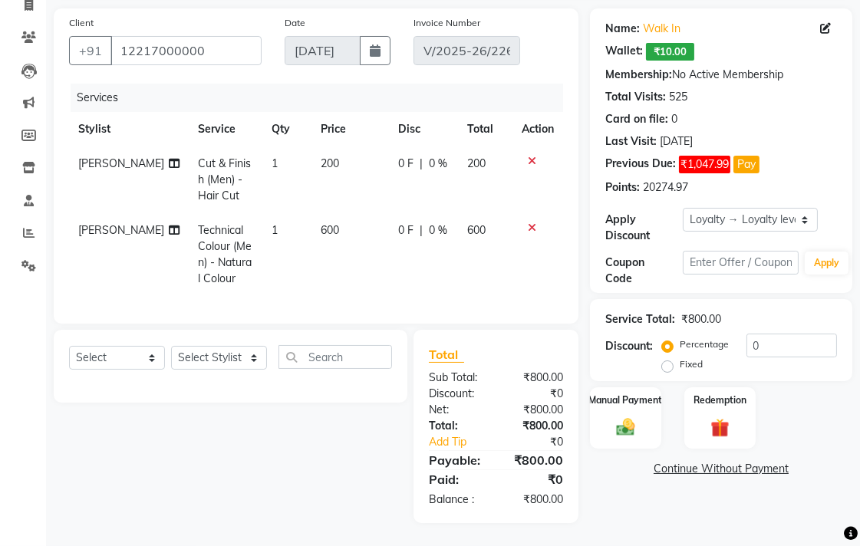
scroll to position [119, 0]
click at [620, 422] on img at bounding box center [625, 427] width 31 height 22
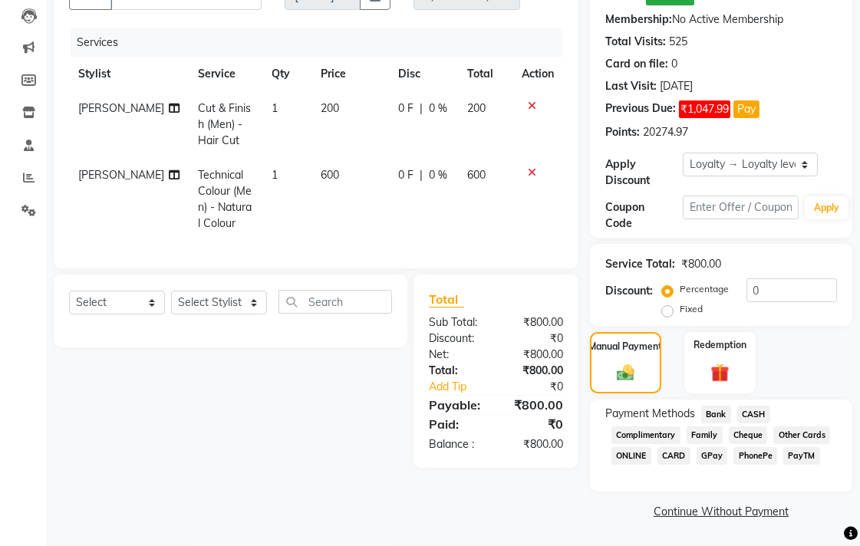
click at [723, 413] on span "Bank" at bounding box center [716, 415] width 30 height 18
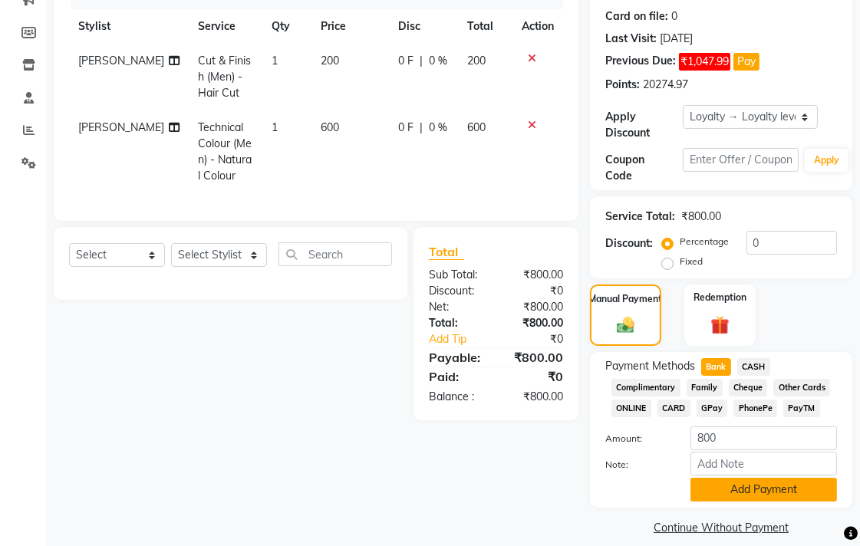
scroll to position [226, 0]
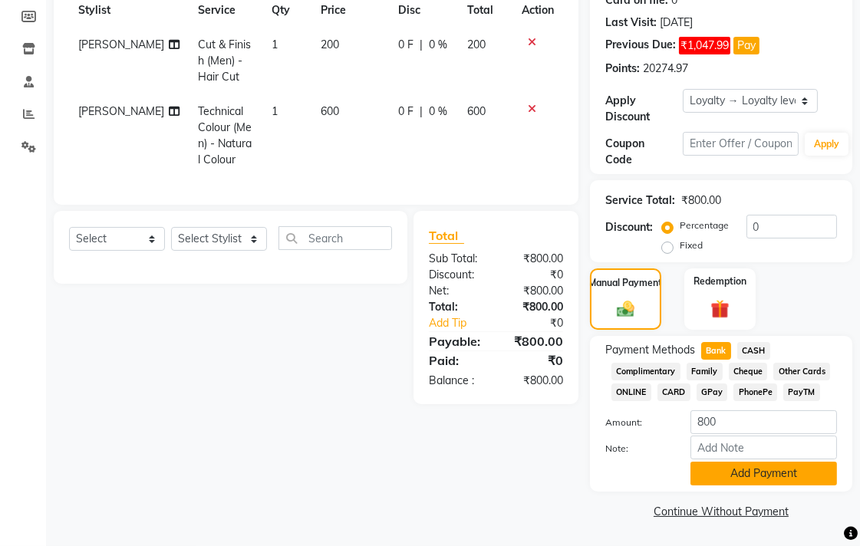
click at [734, 483] on button "Add Payment" at bounding box center [763, 474] width 146 height 24
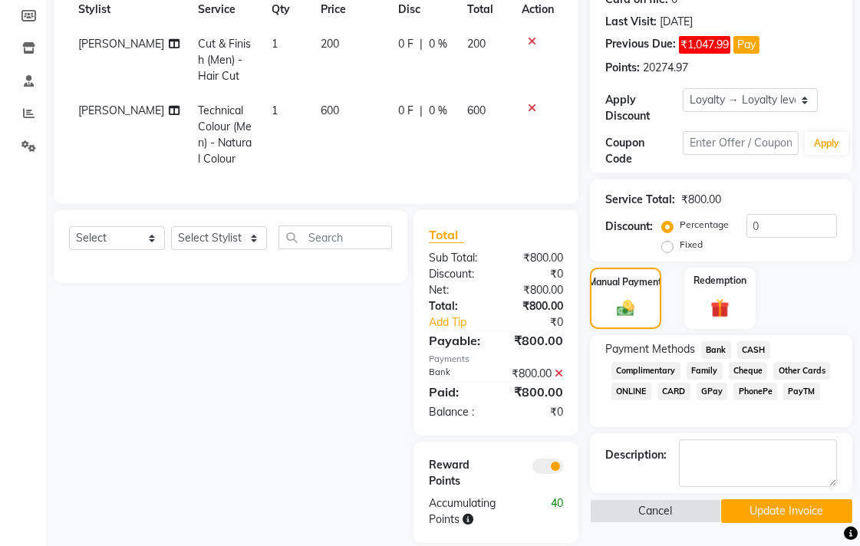
click at [746, 512] on button "Update Invoice" at bounding box center [786, 511] width 131 height 24
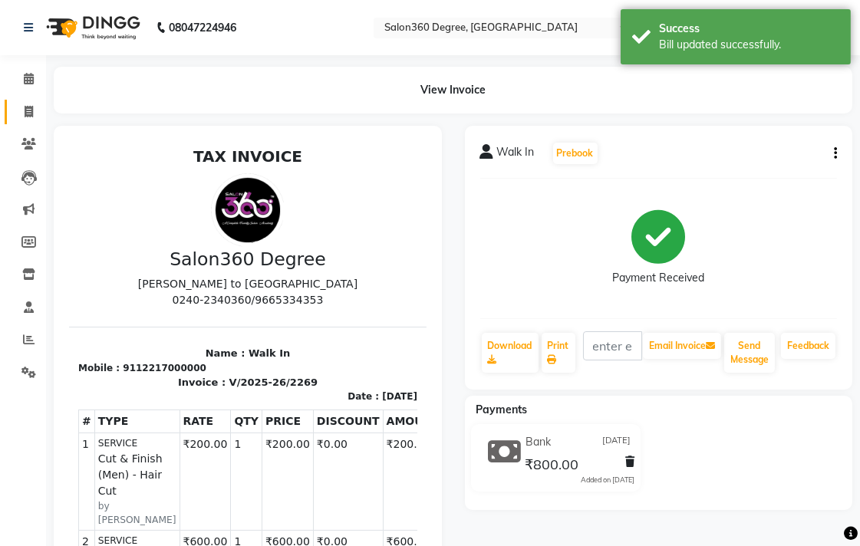
click at [13, 116] on link "Invoice" at bounding box center [23, 112] width 37 height 25
select select "service"
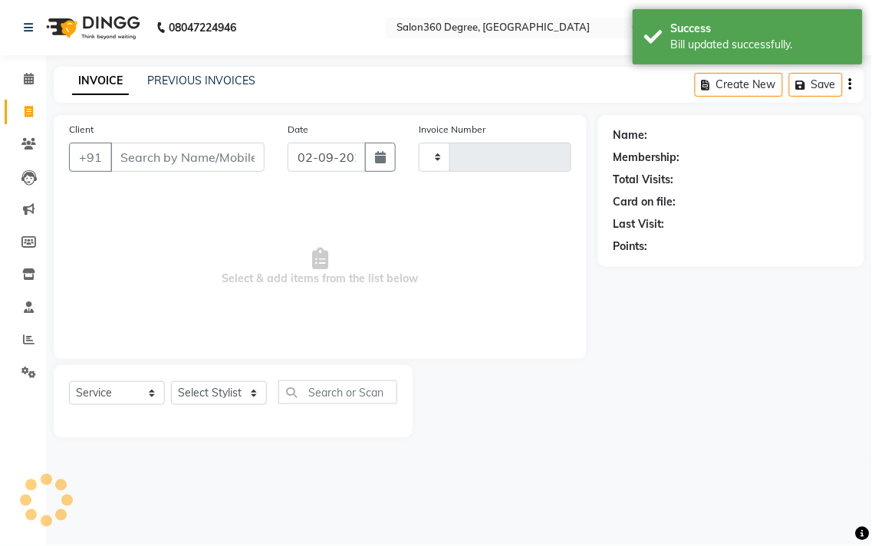
type input "2275"
select select "5215"
click at [161, 82] on link "PREVIOUS INVOICES" at bounding box center [201, 81] width 108 height 14
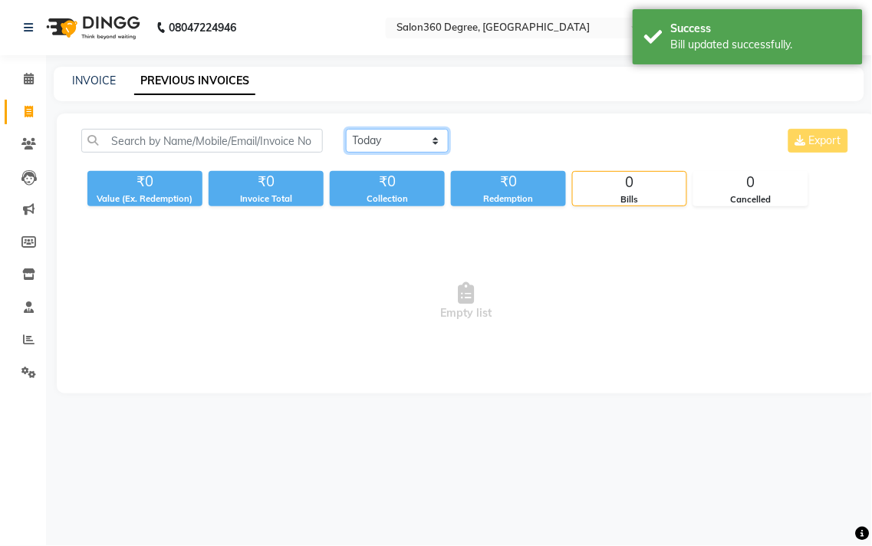
click at [379, 150] on select "[DATE] [DATE] Custom Range" at bounding box center [397, 141] width 103 height 24
select select "[DATE]"
click at [346, 129] on select "[DATE] [DATE] Custom Range" at bounding box center [397, 141] width 103 height 24
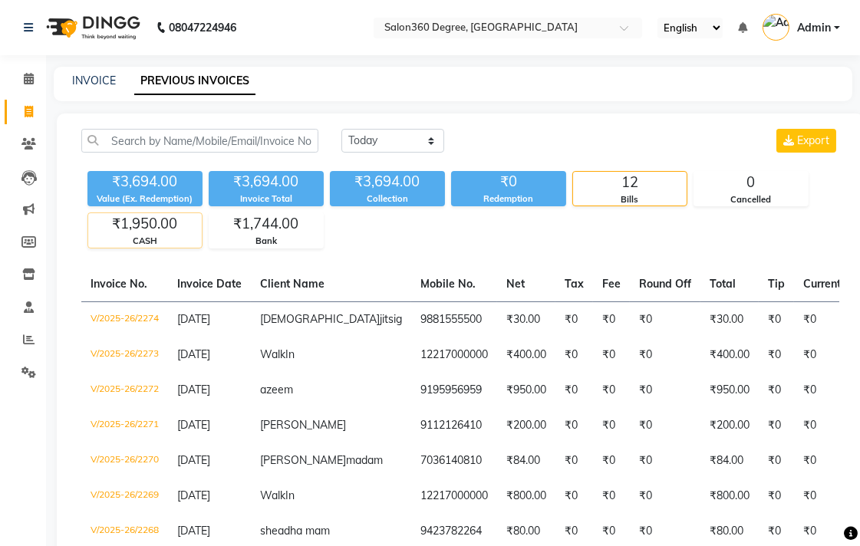
click at [143, 213] on div "₹1,950.00" at bounding box center [145, 223] width 114 height 21
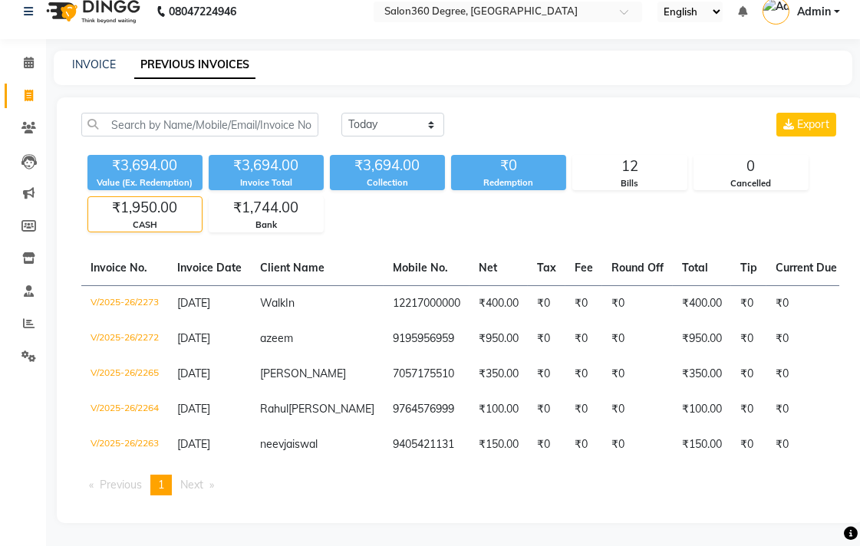
scroll to position [27, 0]
